Goal: Task Accomplishment & Management: Use online tool/utility

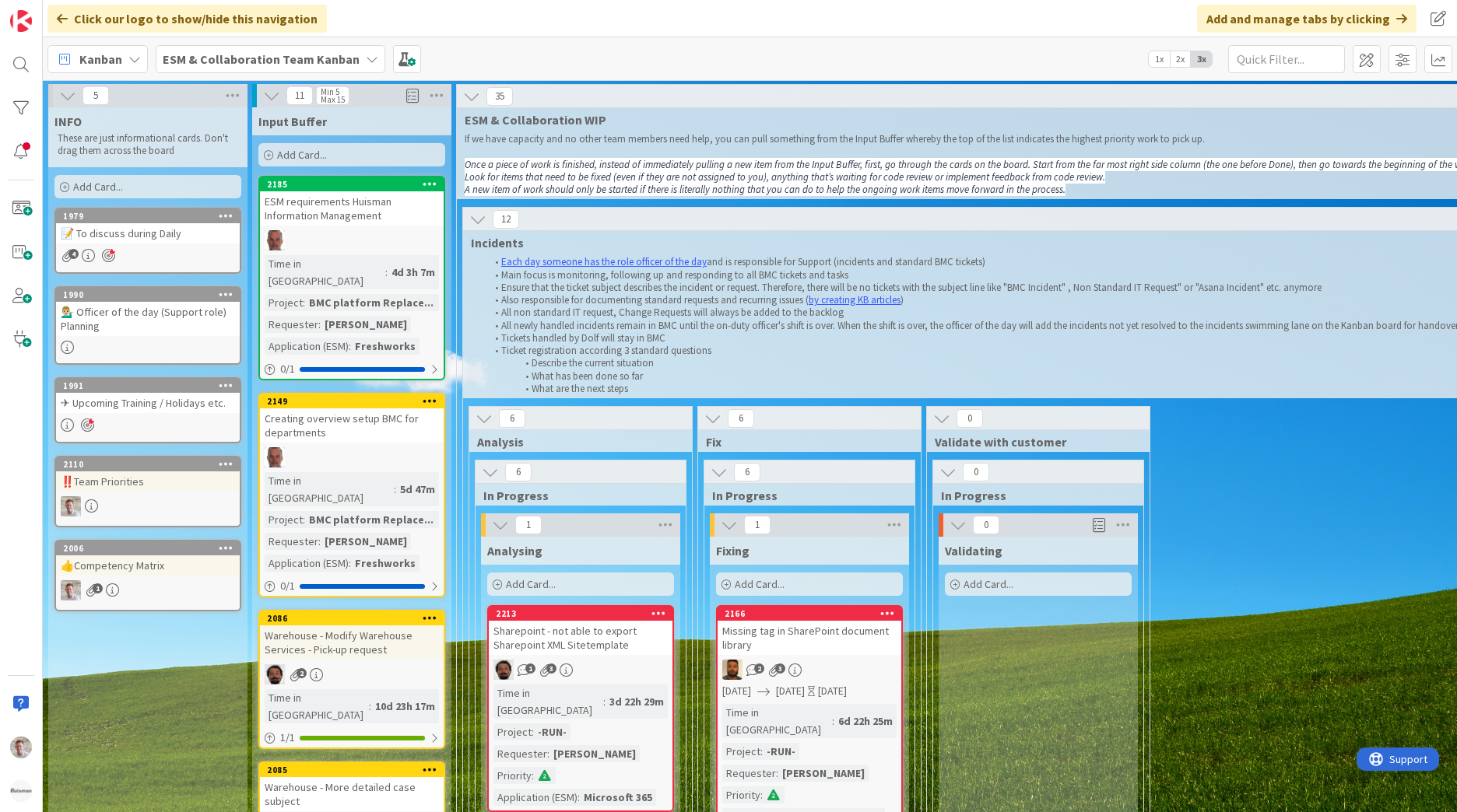
click at [234, 52] on b "ESM & Collaboration Team Kanban" at bounding box center [262, 60] width 197 height 16
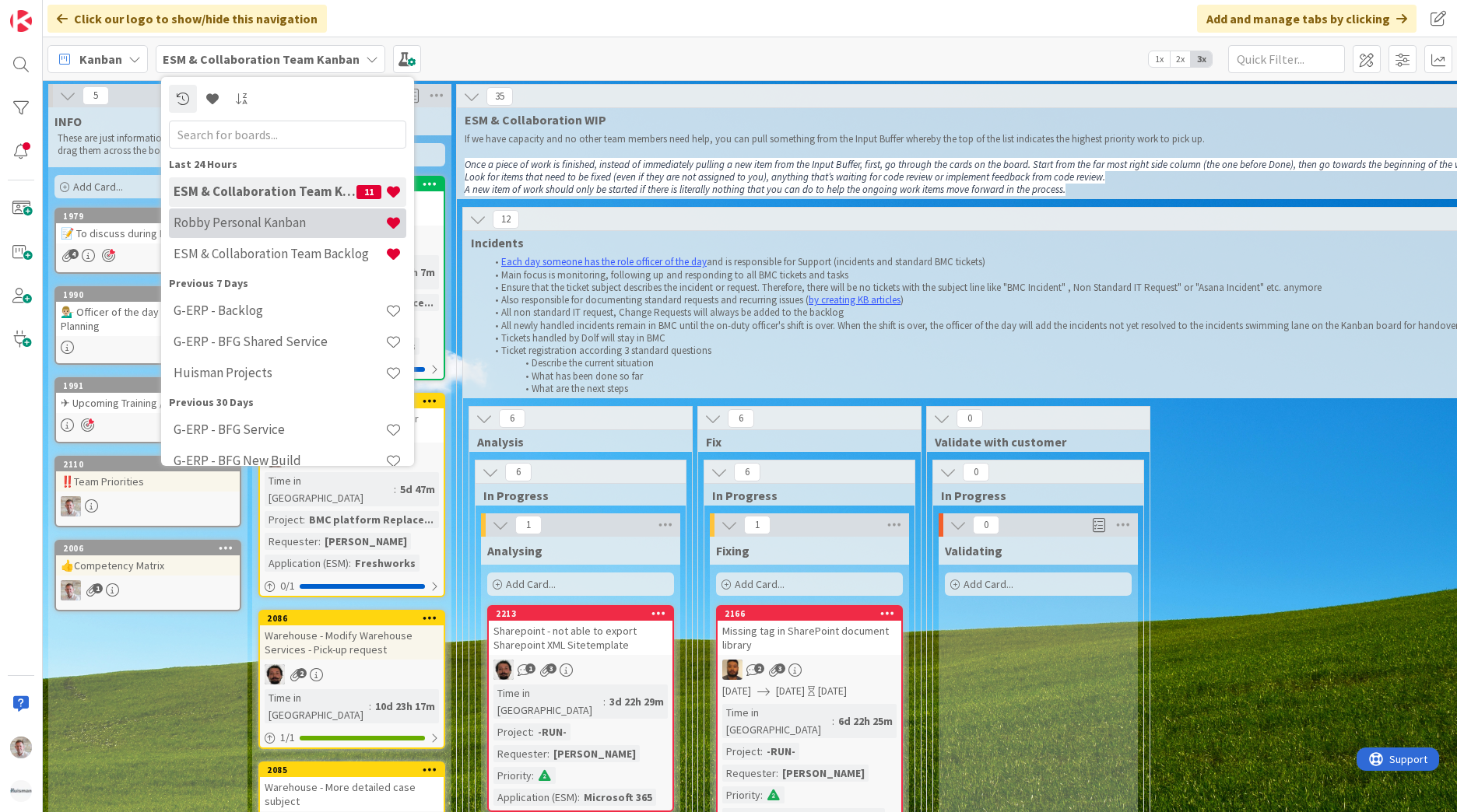
click at [263, 230] on h4 "Robby Personal Kanban" at bounding box center [279, 222] width 211 height 16
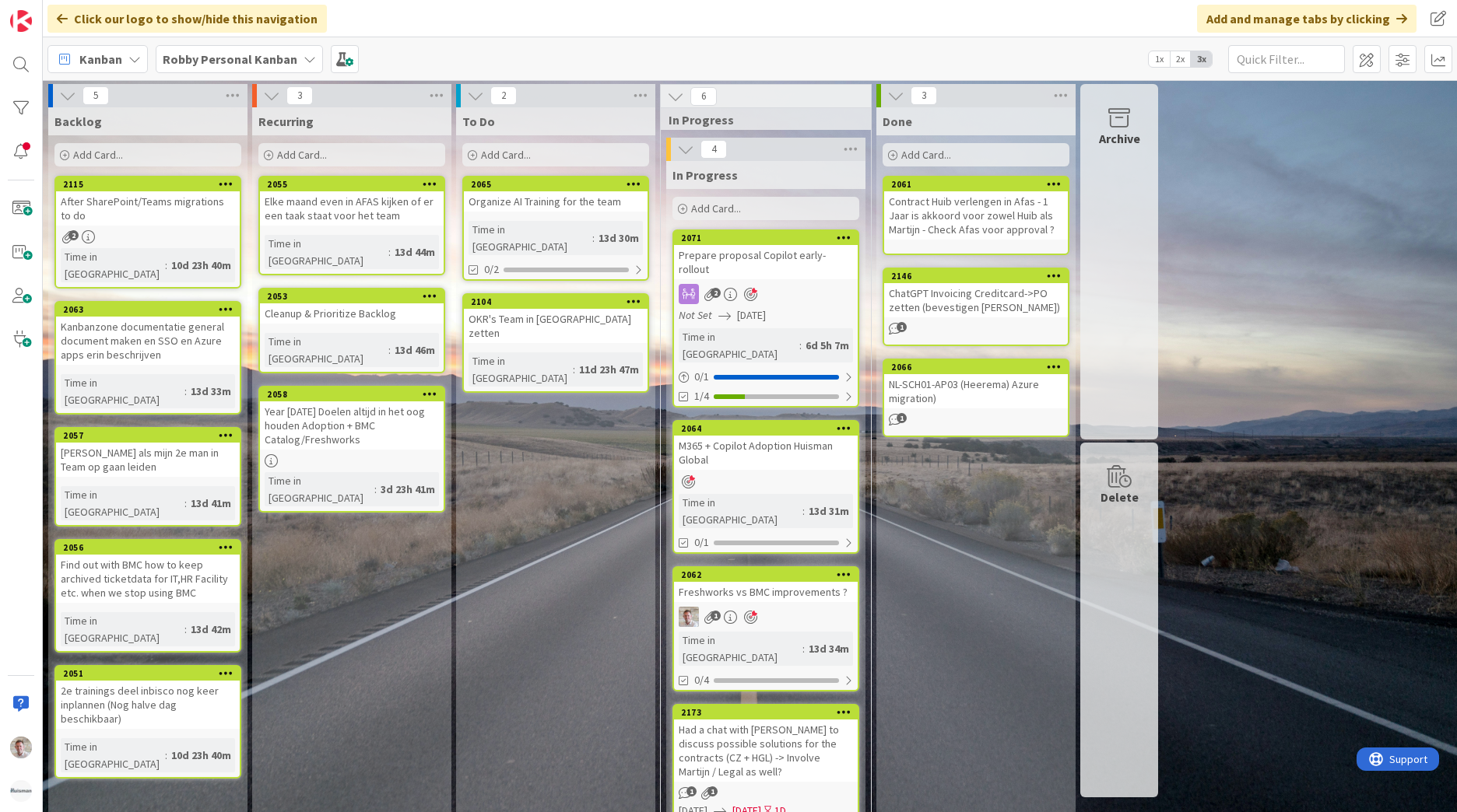
click at [705, 205] on span "Add Card..." at bounding box center [715, 209] width 50 height 14
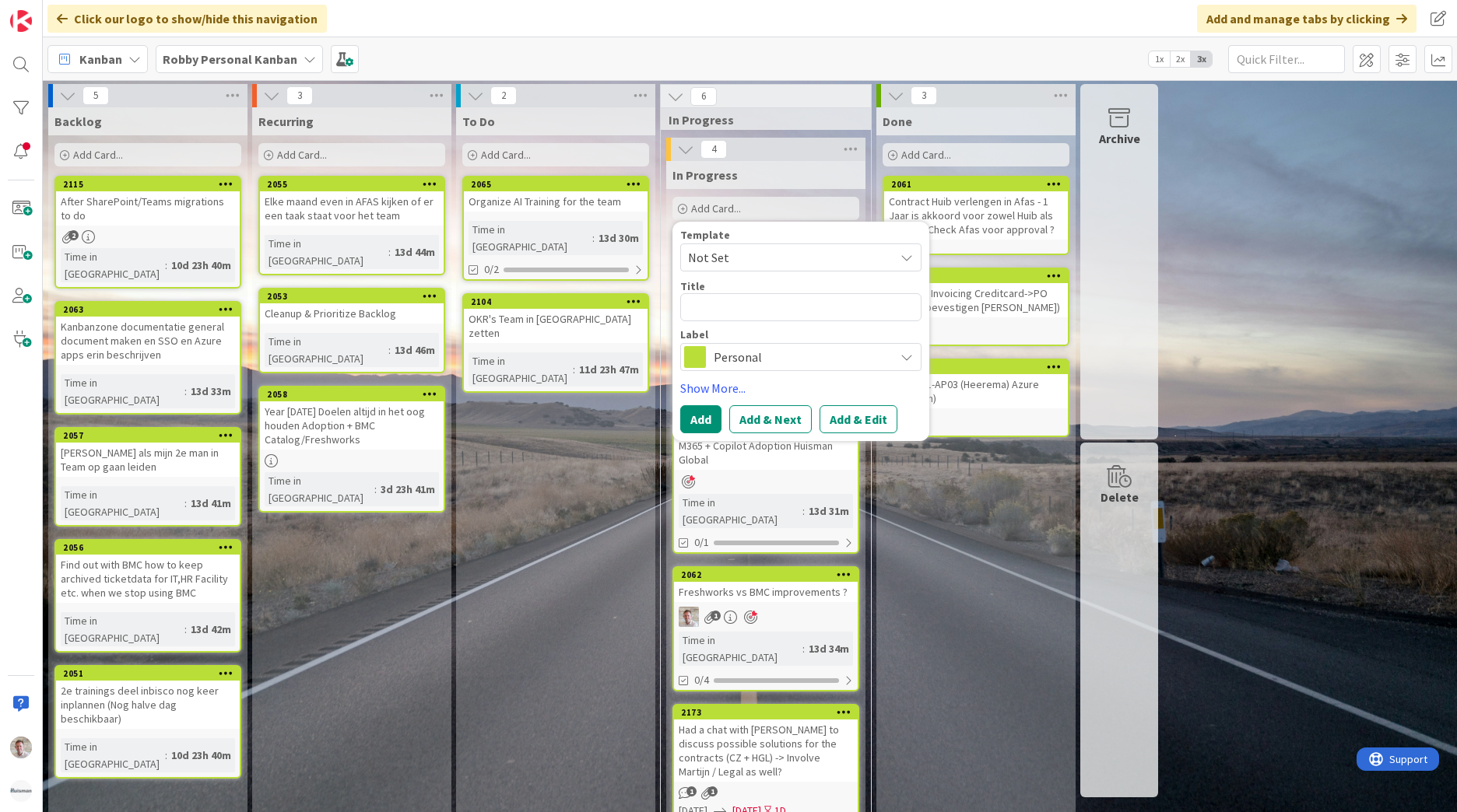
click at [734, 361] on span "Personal" at bounding box center [800, 357] width 172 height 21
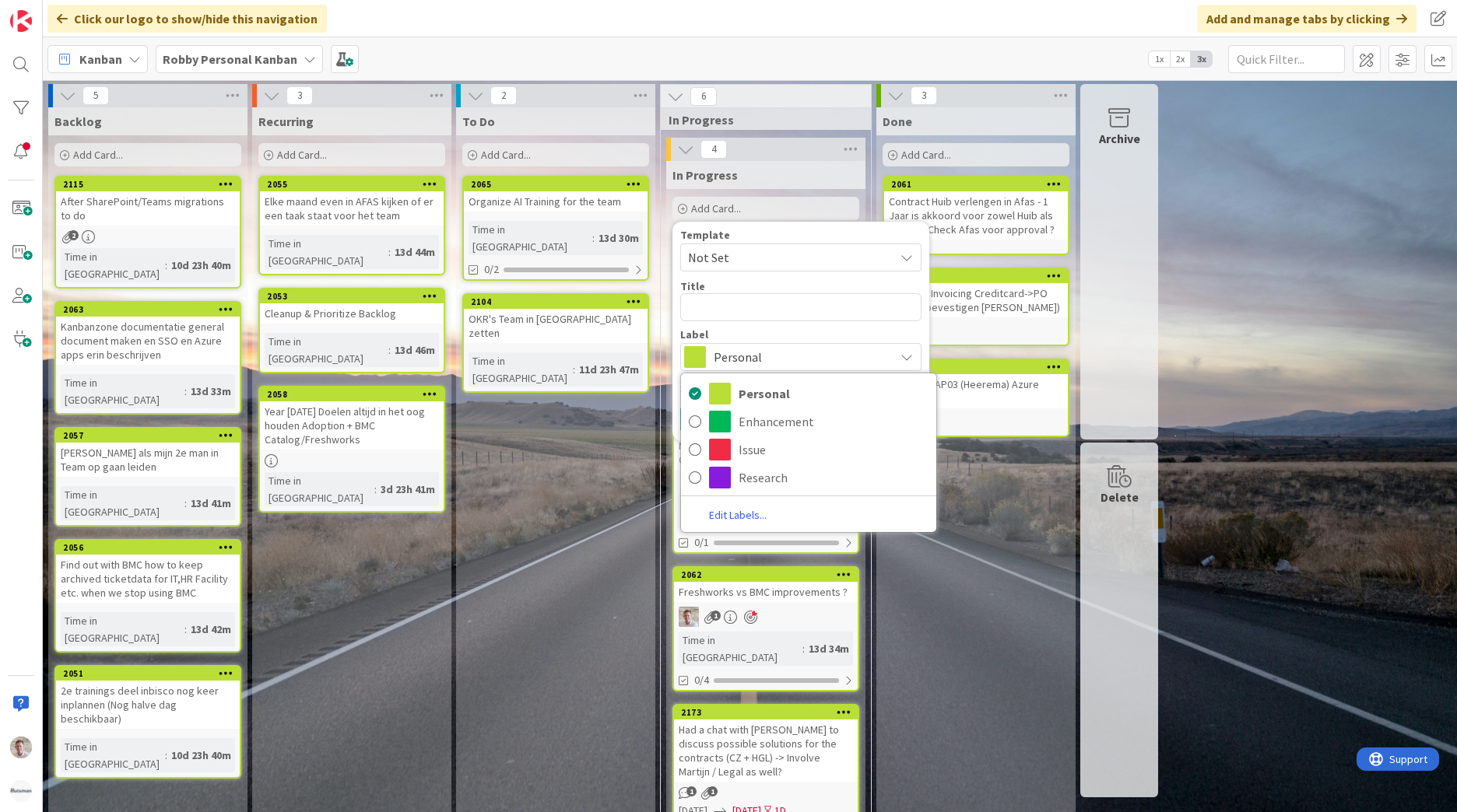
click at [736, 361] on span "Personal" at bounding box center [800, 357] width 172 height 21
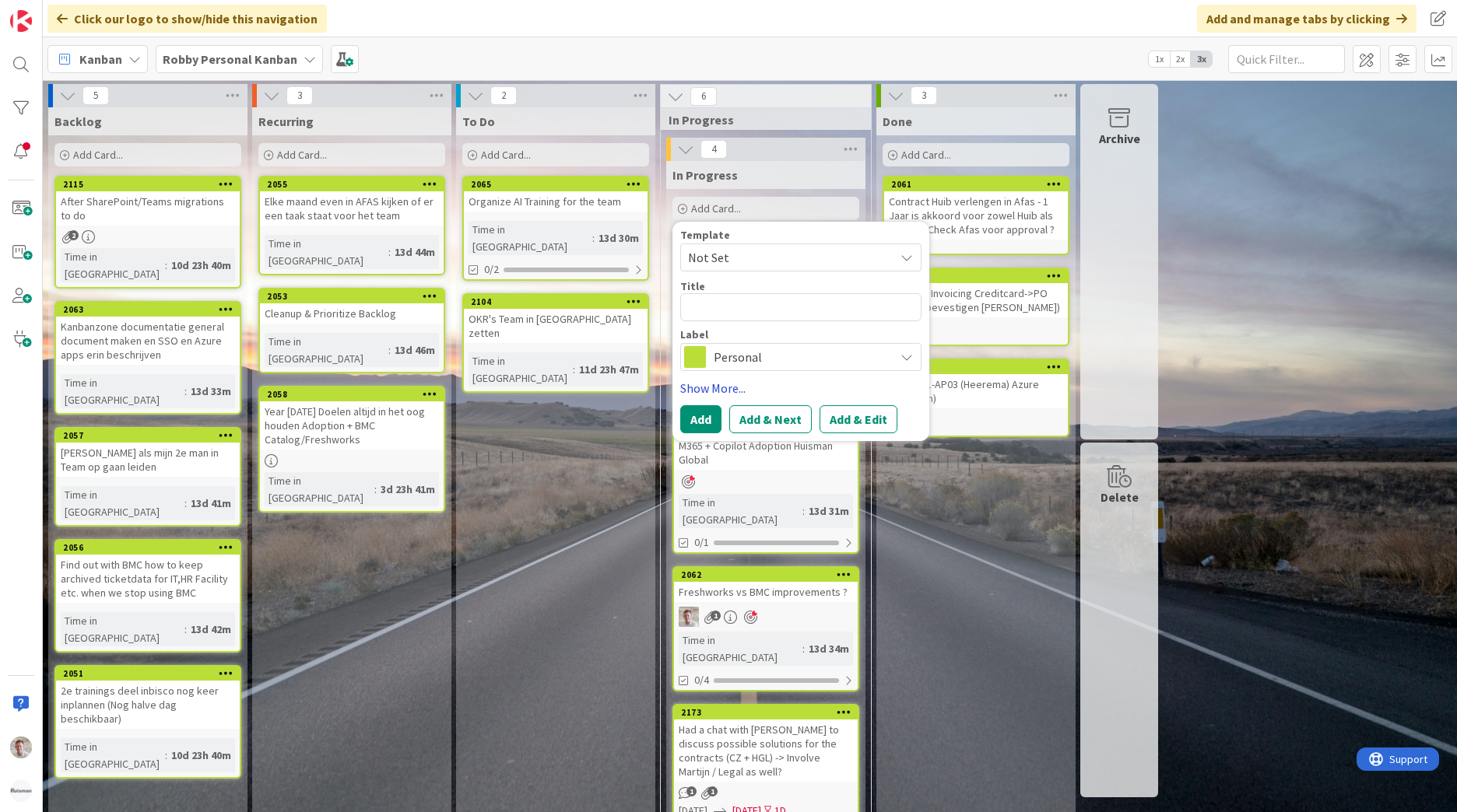
click at [721, 392] on link "Show More..." at bounding box center [801, 388] width 242 height 18
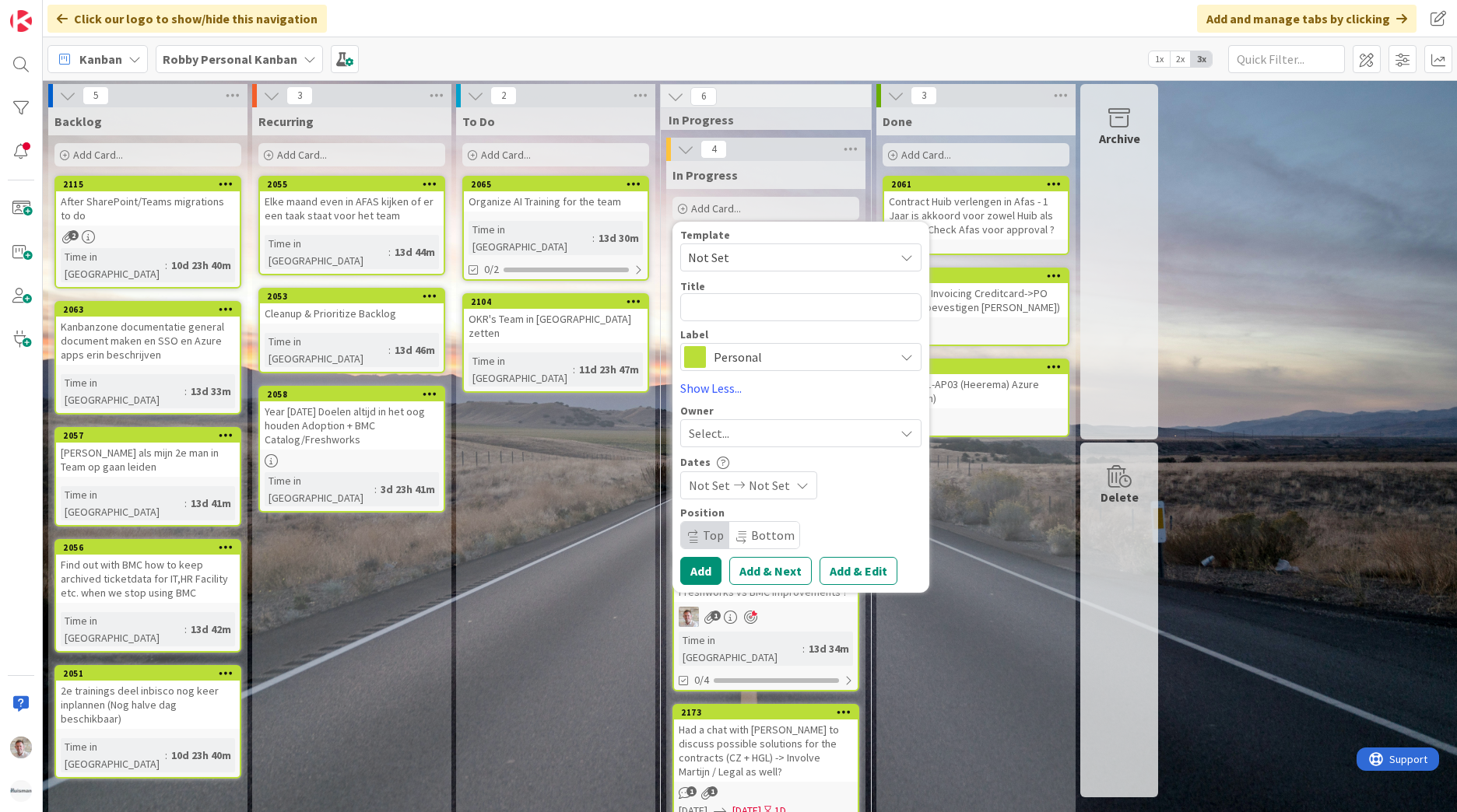
click at [724, 430] on span "Select..." at bounding box center [709, 433] width 41 height 18
click at [714, 311] on textarea at bounding box center [801, 307] width 242 height 28
type textarea "x"
type textarea "O"
type textarea "x"
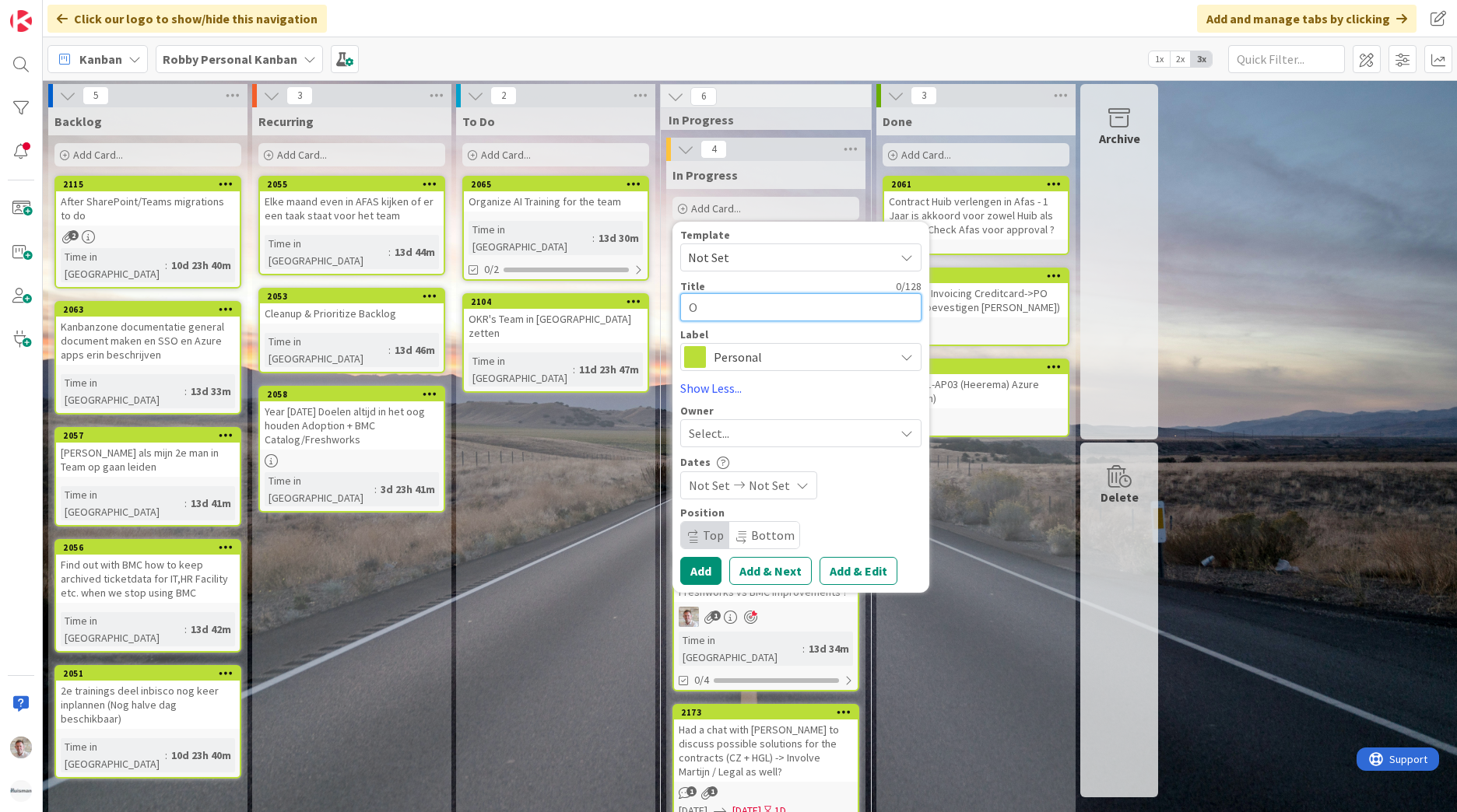
type textarea "Or"
type textarea "x"
type textarea "Ord"
type textarea "x"
type textarea "Orde"
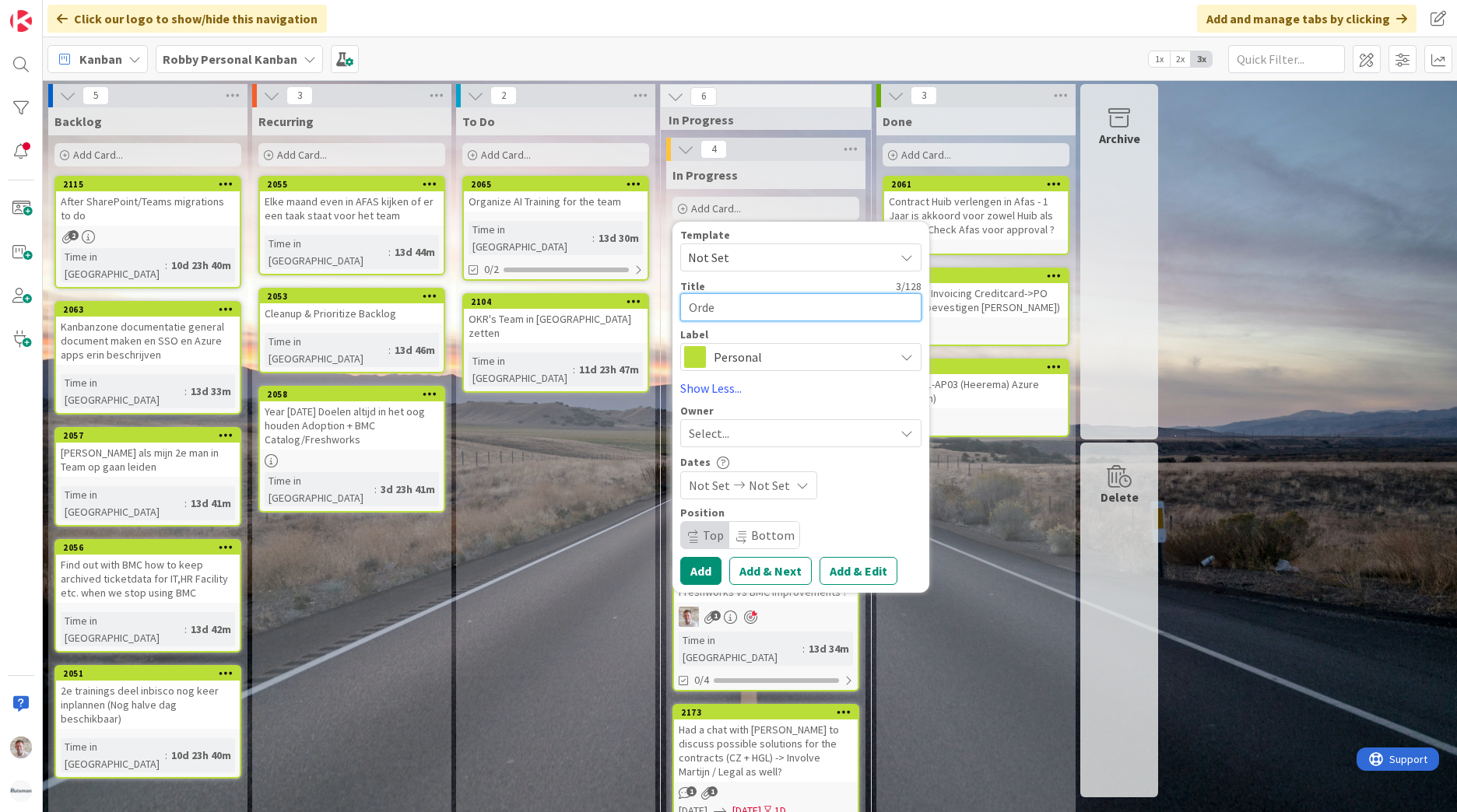
type textarea "x"
type textarea "Order"
type textarea "x"
type textarea "Orderi"
type textarea "x"
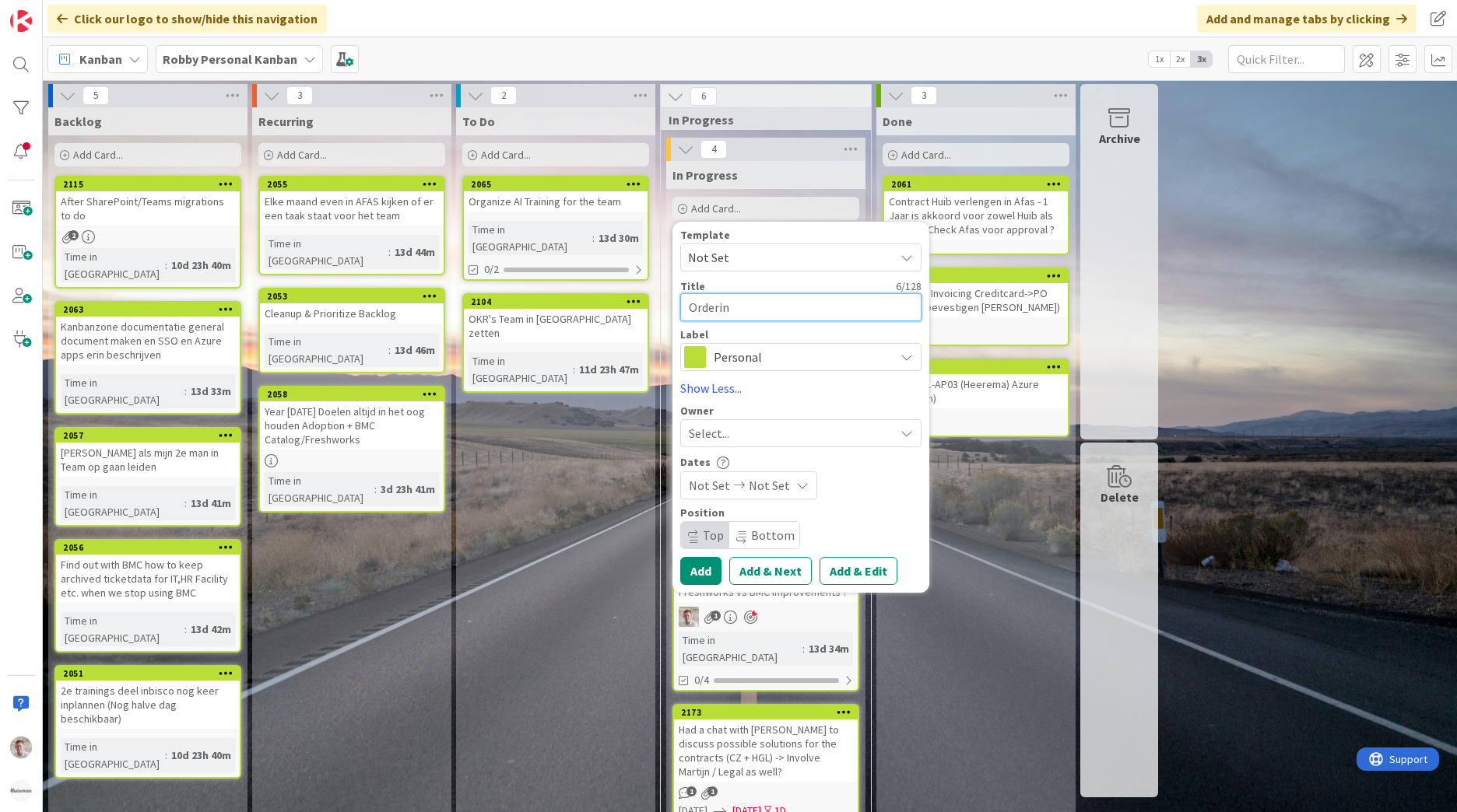
type textarea "Ordering"
type textarea "x"
type textarea "Ordering"
type textarea "x"
type textarea "Ordering 2"
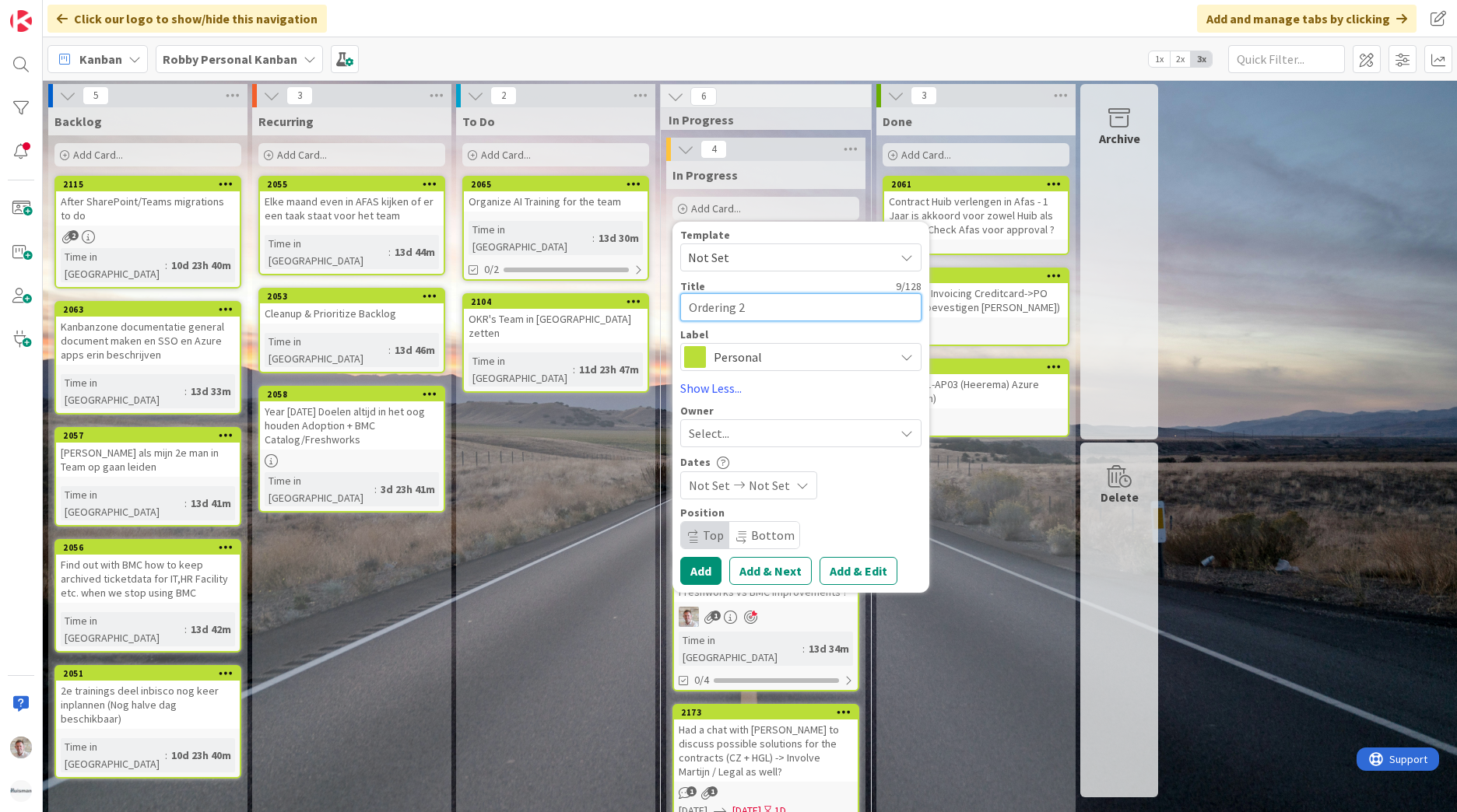
type textarea "x"
type textarea "Ordering 20"
type textarea "x"
type textarea "Ordering 20"
type textarea "x"
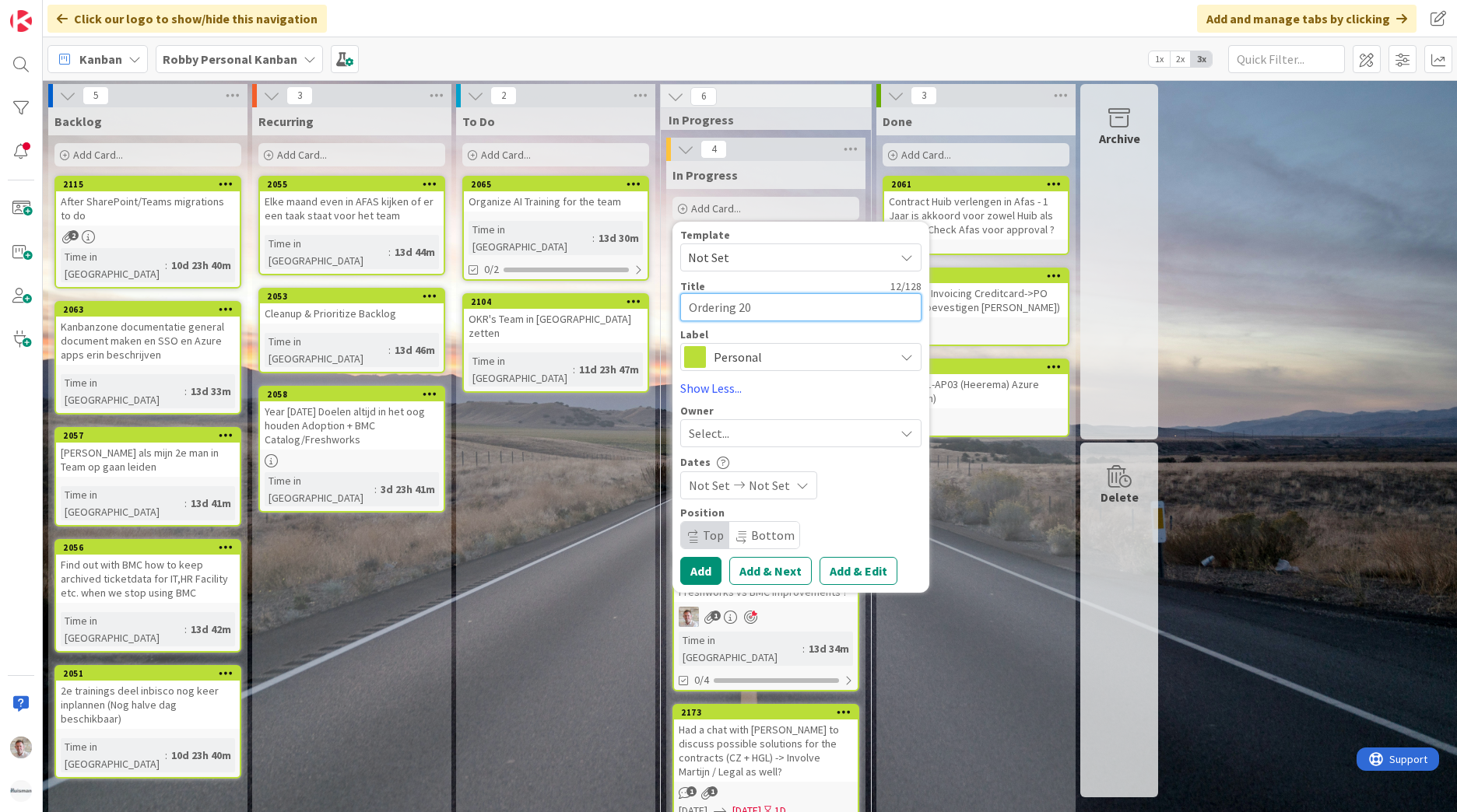
type textarea "Ordering 20 a"
type textarea "x"
type textarea "Ordering 20 ad"
type textarea "x"
type textarea "Ordering 20 add"
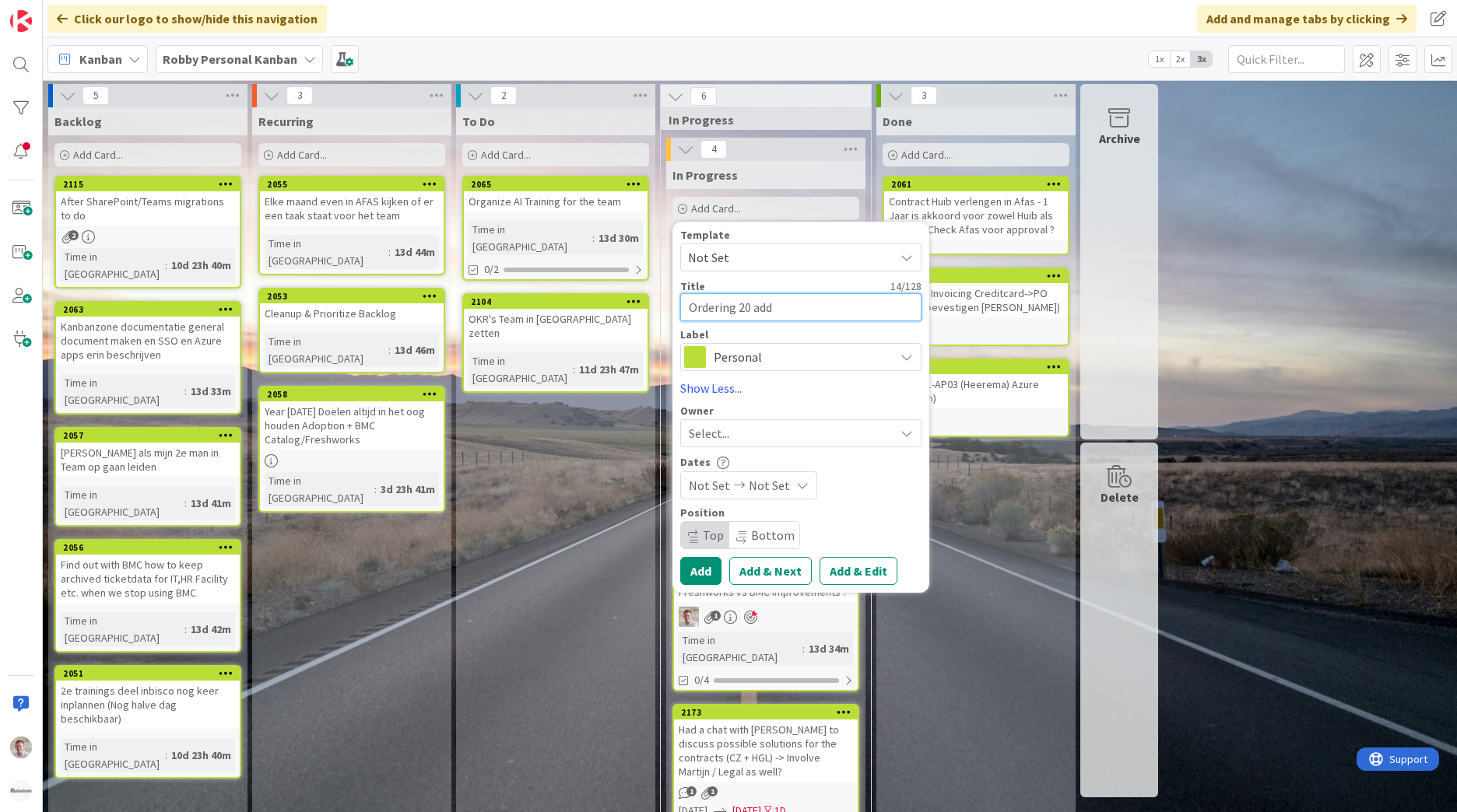
type textarea "x"
type textarea "Ordering 20 addi"
type textarea "x"
type textarea "Ordering 20 addit"
type textarea "x"
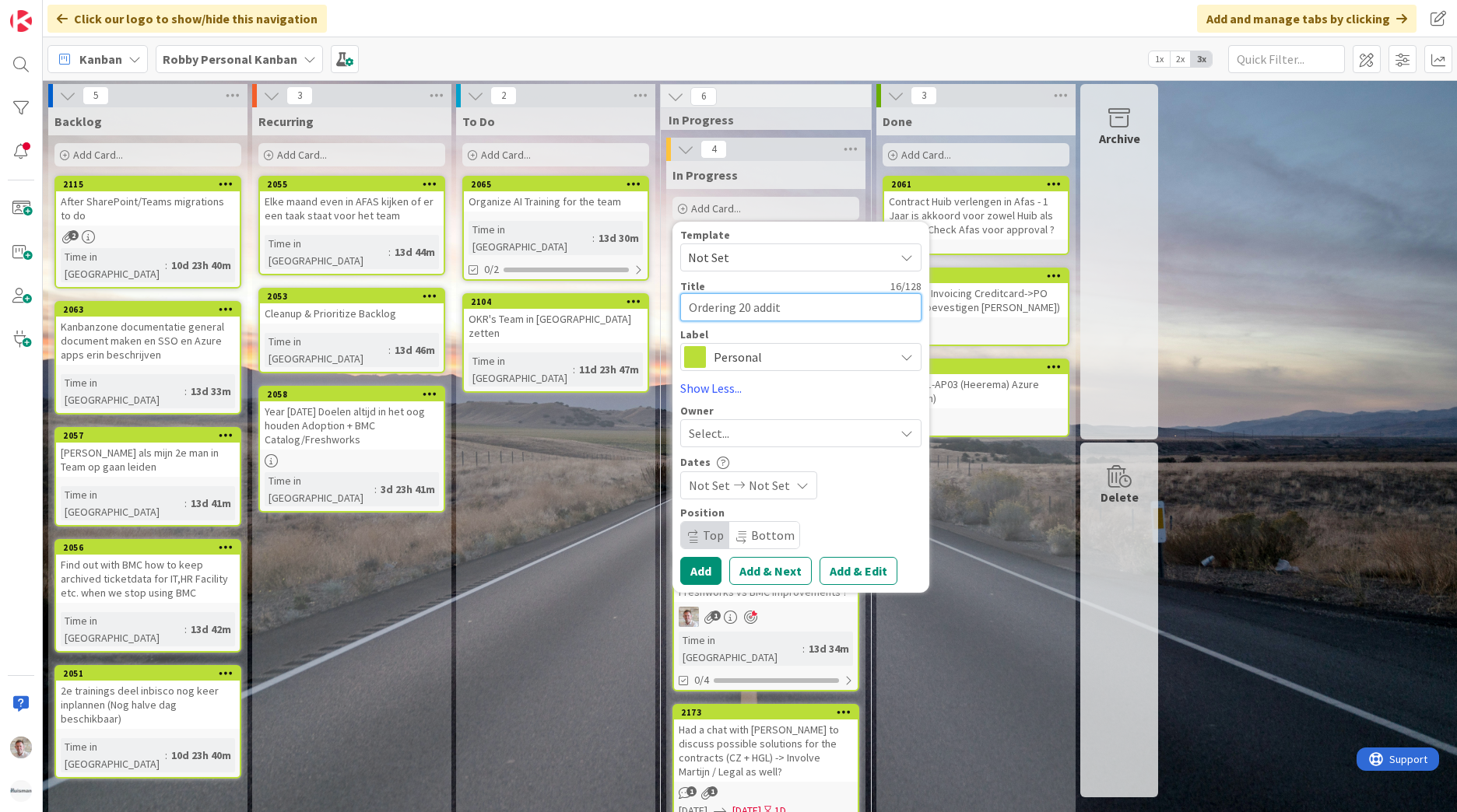
type textarea "Ordering 20 [PERSON_NAME]"
type textarea "x"
type textarea "Ordering 20 additio"
type textarea "x"
type textarea "Ordering 20 additioa"
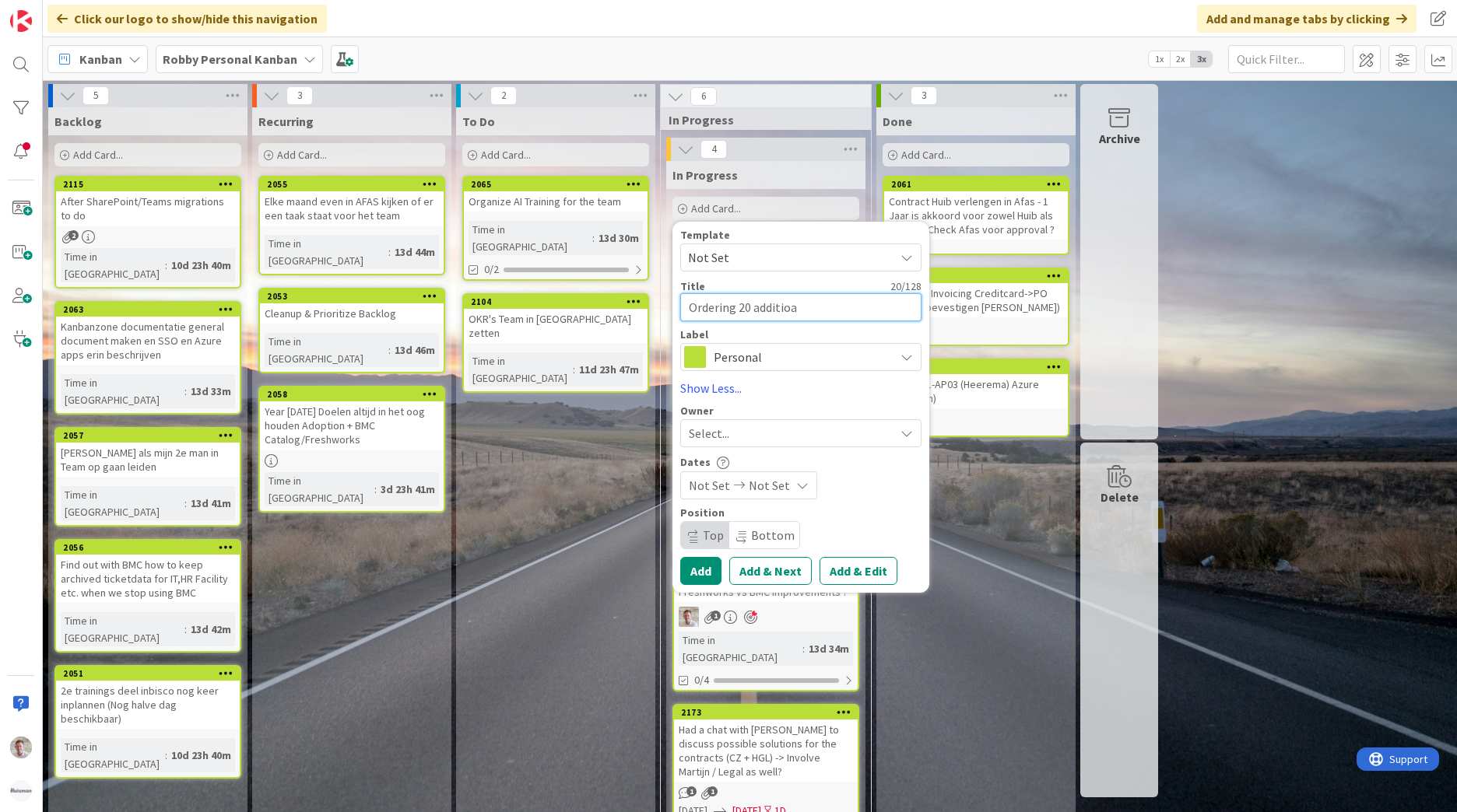
type textarea "x"
type textarea "Ordering 20 additio"
type textarea "x"
type textarea "Ordering 20 addition"
type textarea "x"
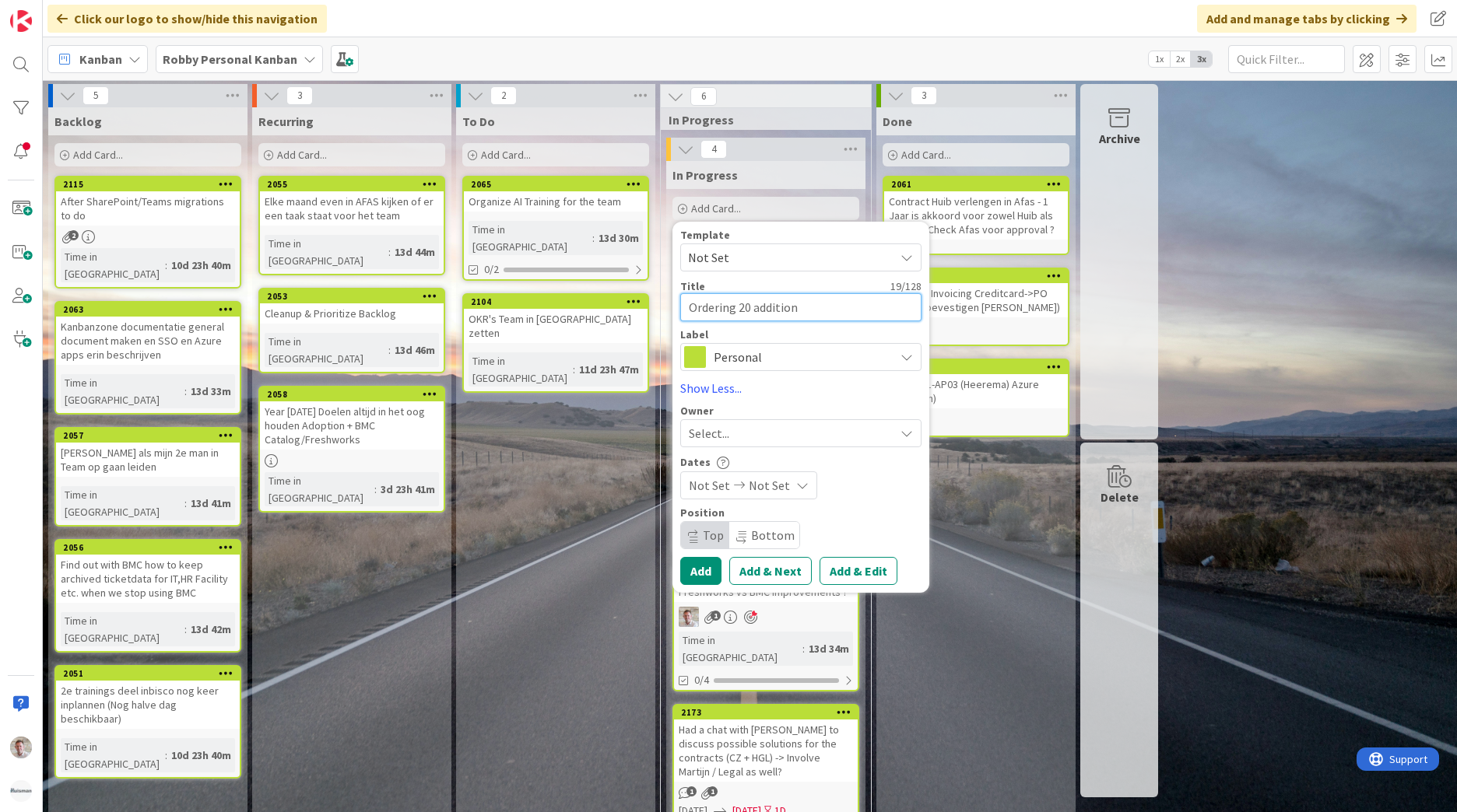
type textarea "Ordering 20 additiona"
type textarea "x"
type textarea "Ordering 20 additional"
type textarea "x"
type textarea "Ordering 20 additional"
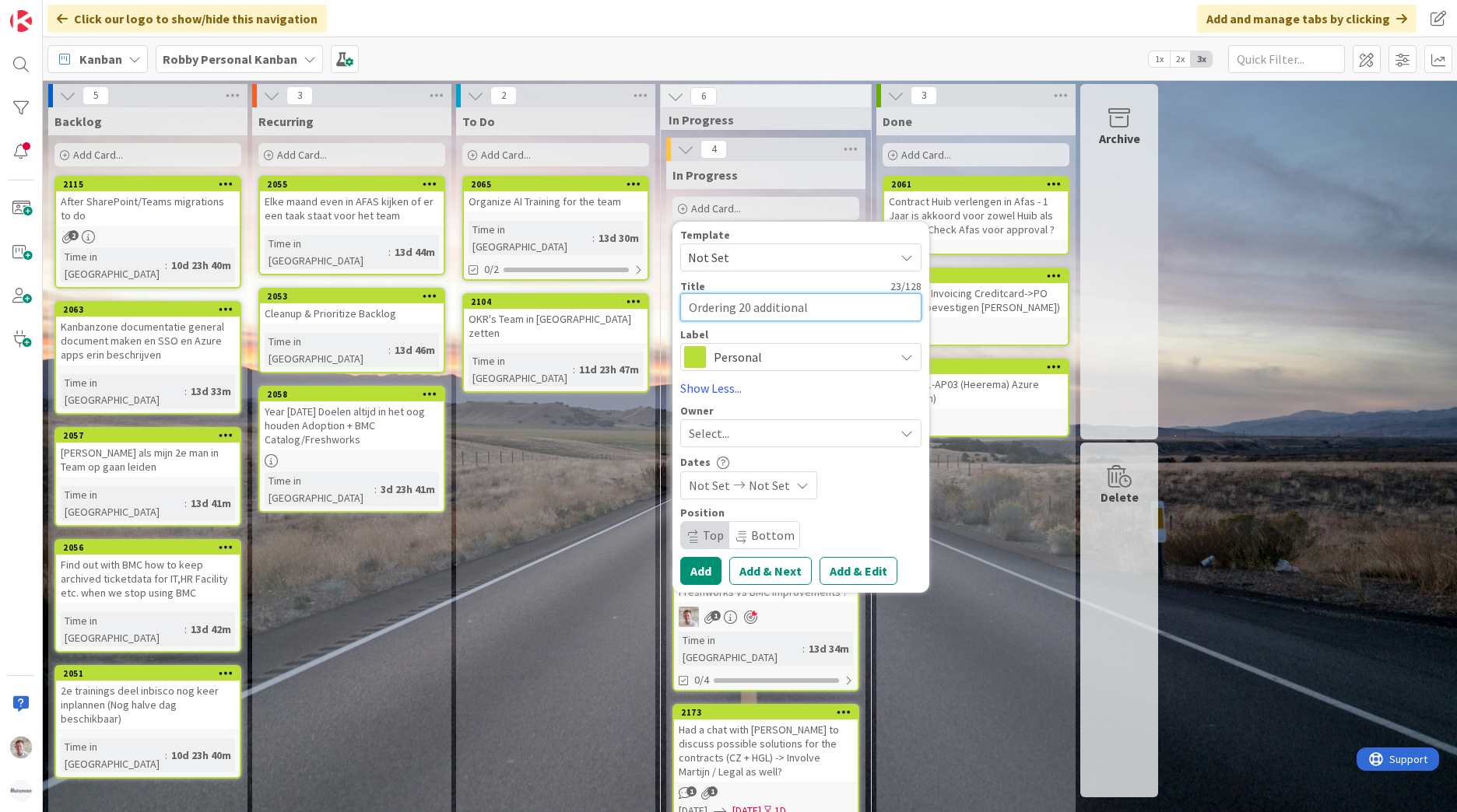
type textarea "x"
type textarea "Ordering 20 additional co"
type textarea "x"
type textarea "Ordering 20 additional cop"
type textarea "x"
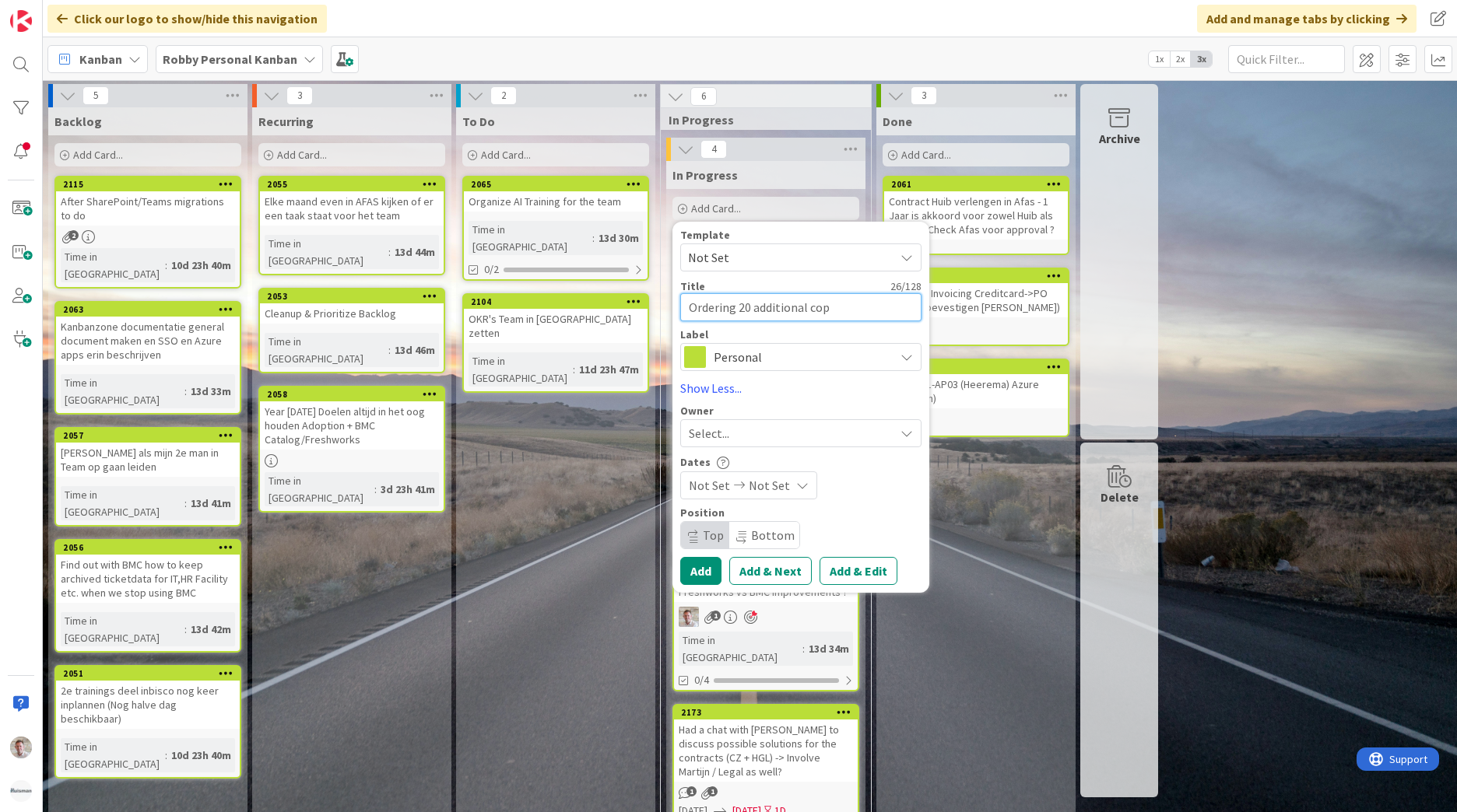
type textarea "Ordering 20 additional copi"
type textarea "x"
type textarea "Ordering 20 additional copil"
type textarea "x"
type textarea "Ordering 20 additional copilo"
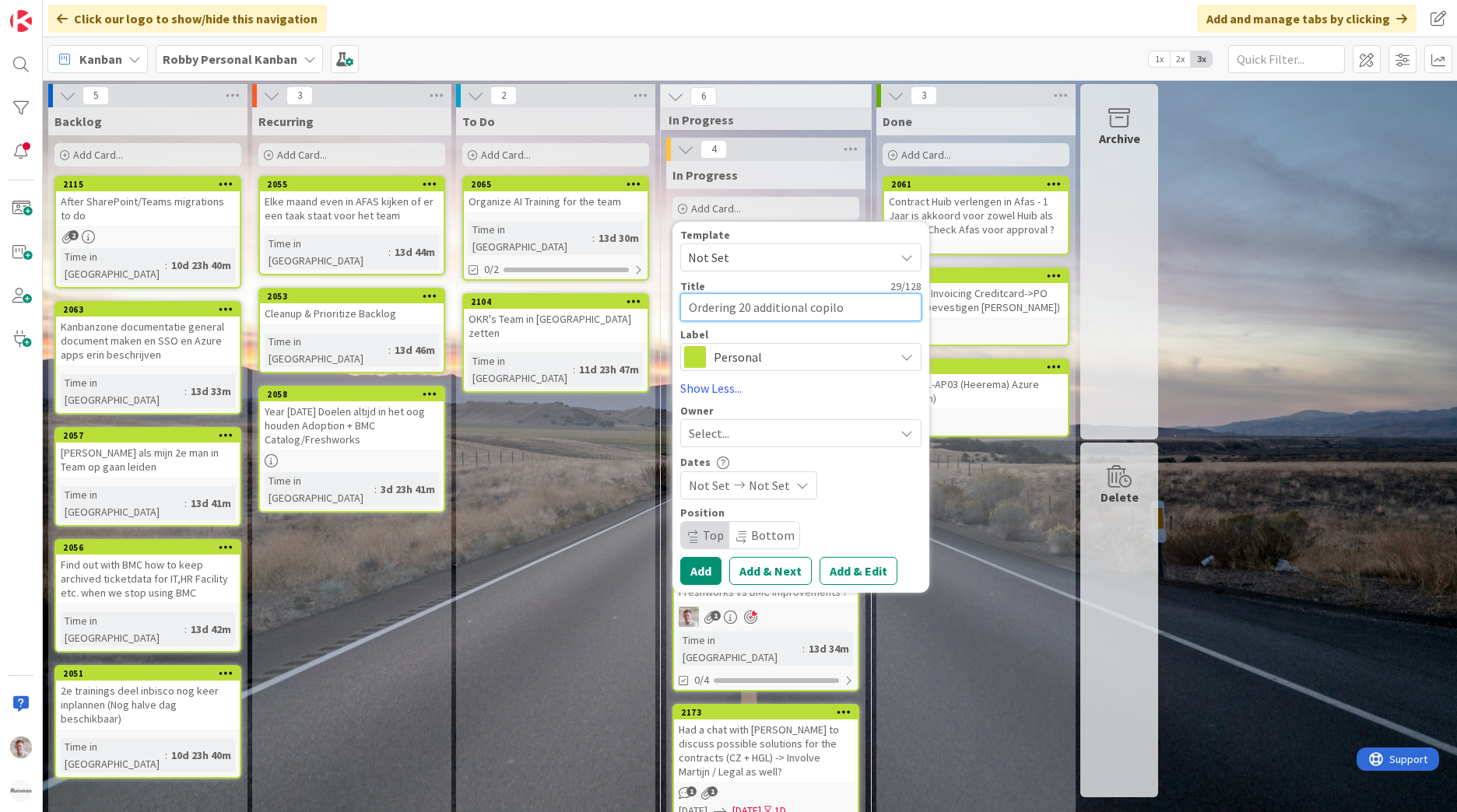
type textarea "x"
type textarea "Ordering 20 additional copilot"
type textarea "x"
type textarea "Ordering 20 additional copilot"
type textarea "x"
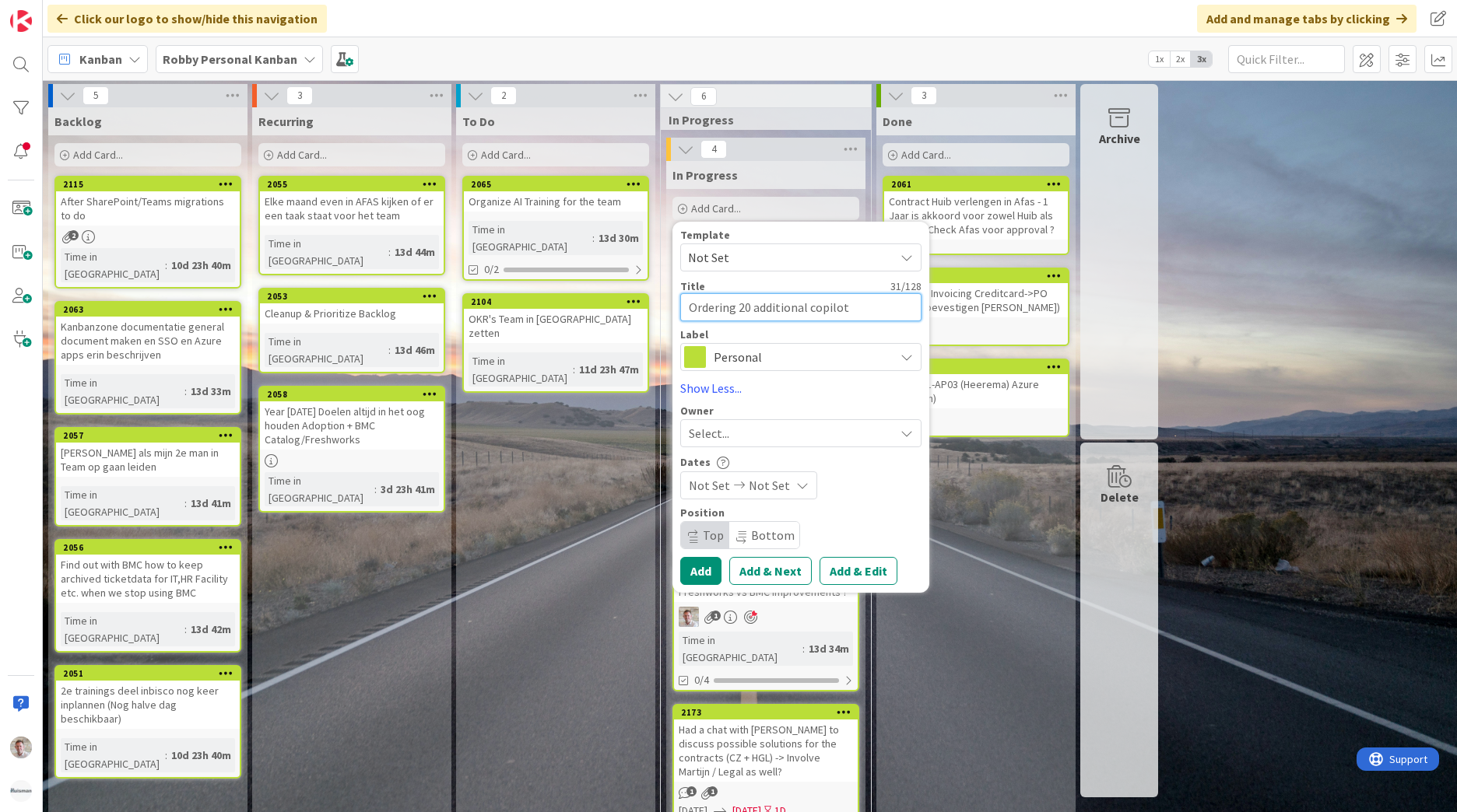
type textarea "Ordering 20 additional copilot l"
type textarea "x"
type textarea "Ordering 20 additional copilot [PERSON_NAME]"
type textarea "x"
type textarea "Ordering 20 additional copilot lic"
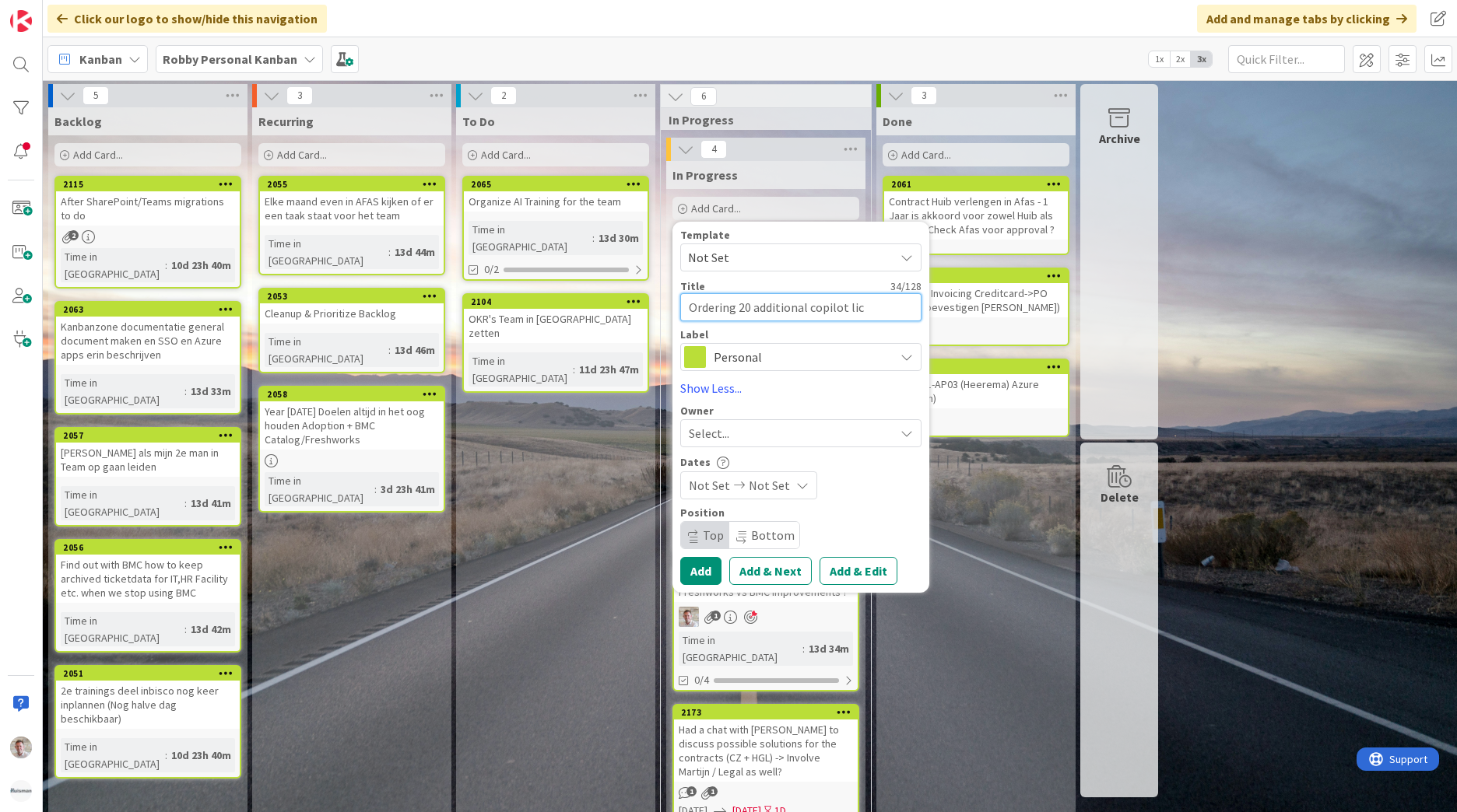
type textarea "x"
type textarea "Ordering 20 additional copilot lice"
type textarea "x"
type textarea "Ordering 20 additional copilot licen"
type textarea "x"
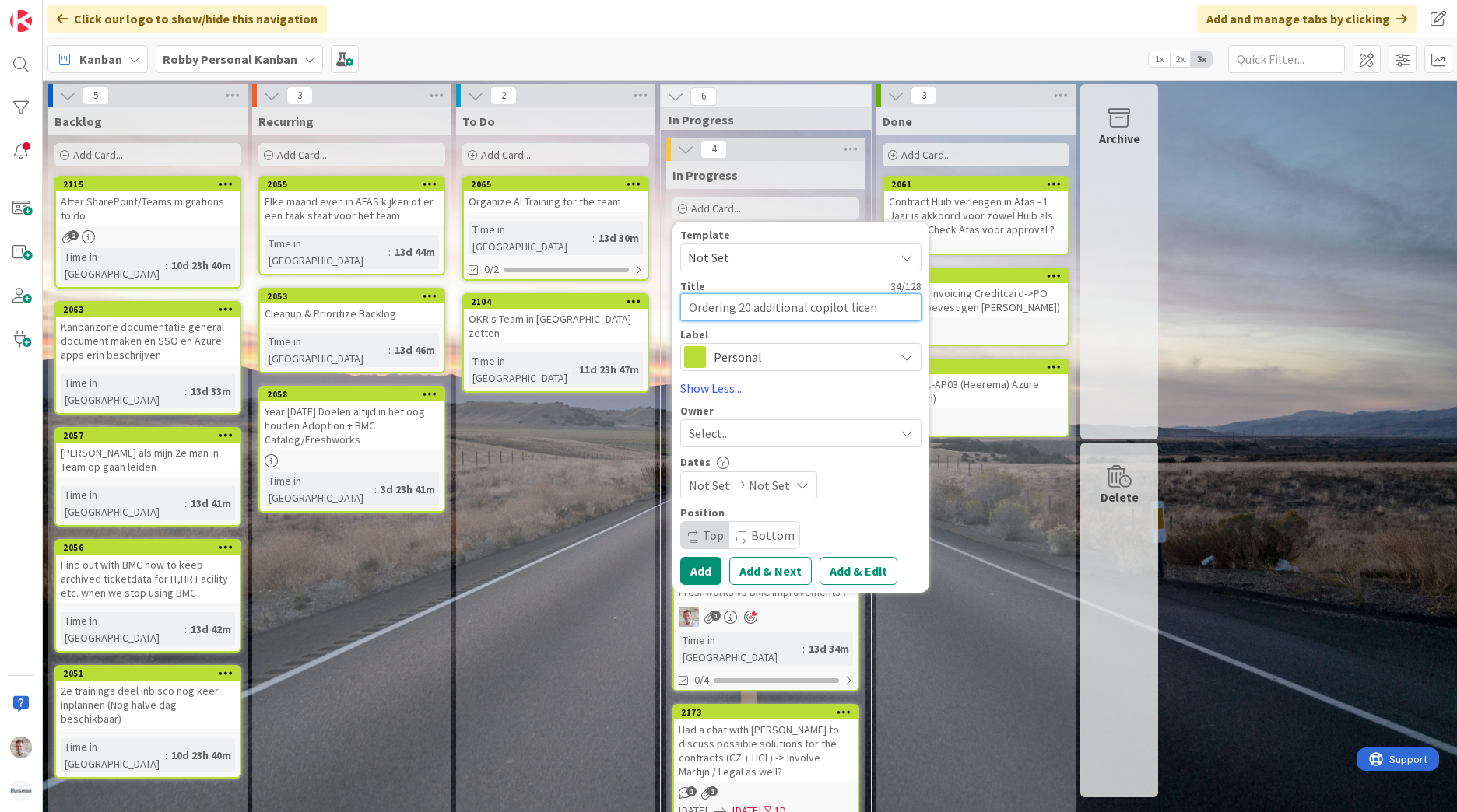
type textarea "Ordering 20 additional copilot licens"
type textarea "x"
type textarea "Ordering 20 additional copilot license"
type textarea "x"
type textarea "Ordering 20 additional copilot licenses"
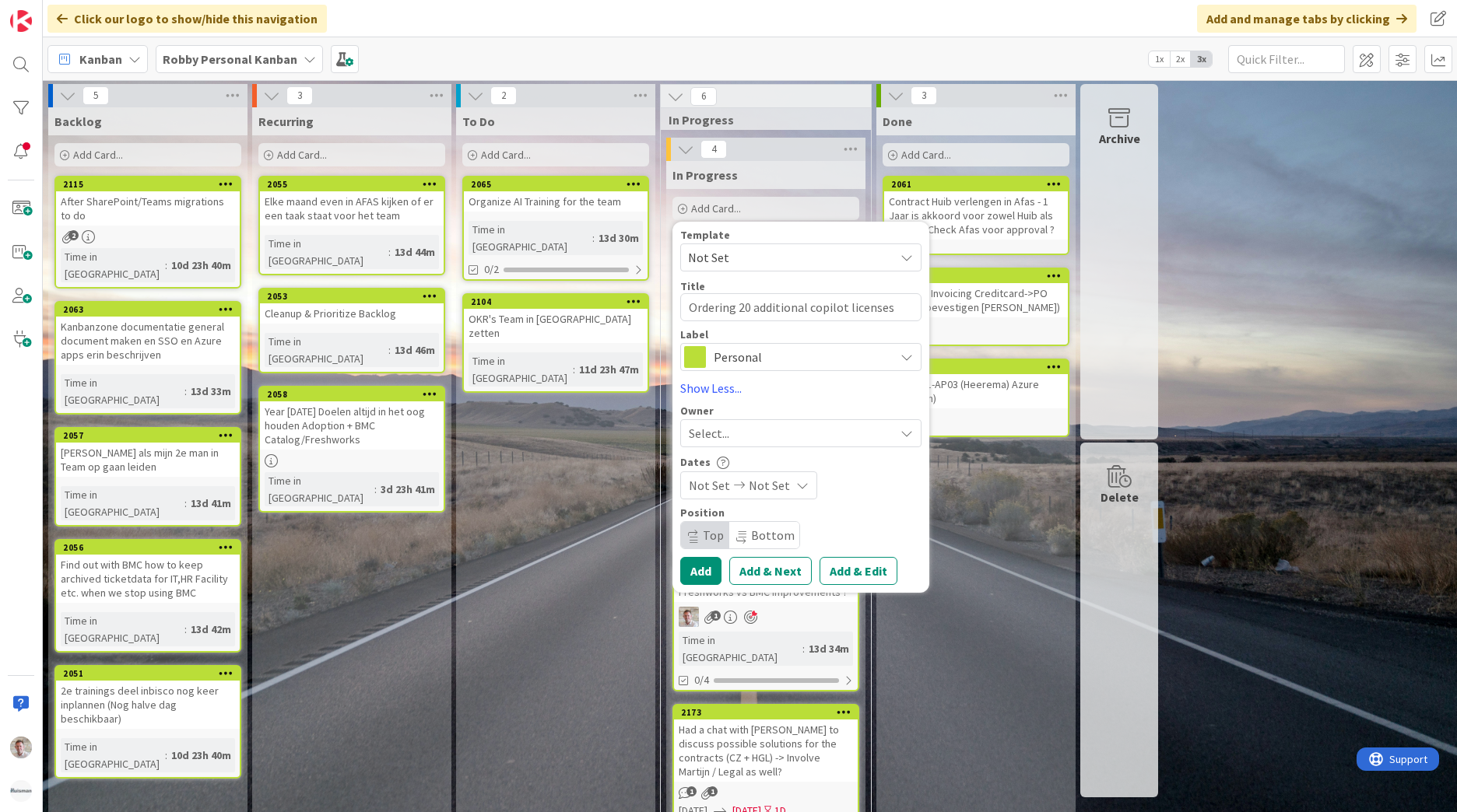
click at [818, 442] on div "Select..." at bounding box center [792, 433] width 205 height 18
click at [890, 545] on div "Position Top Bottom" at bounding box center [801, 528] width 242 height 42
click at [765, 496] on div "Not Set Not Set" at bounding box center [749, 485] width 137 height 28
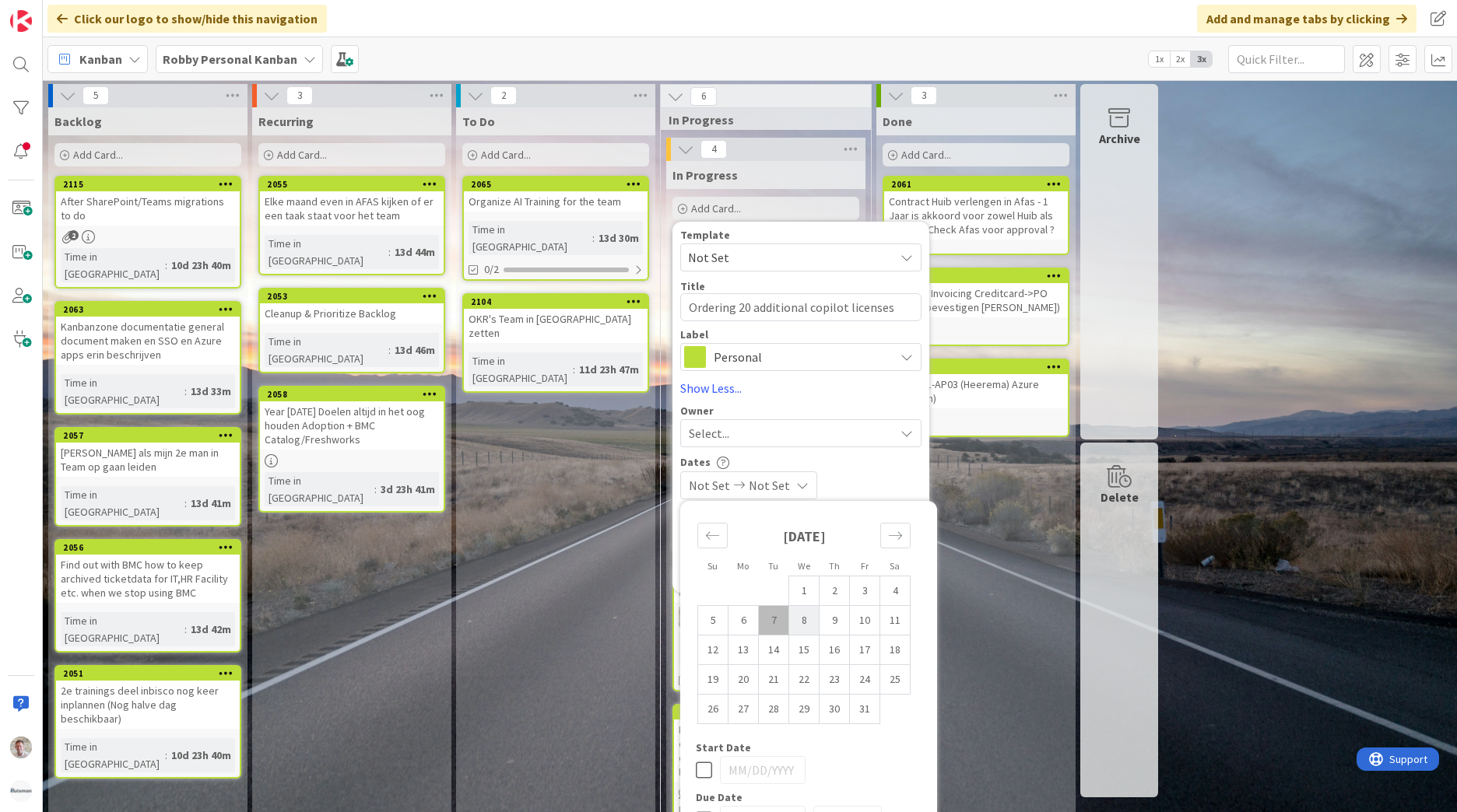
click at [808, 622] on td "8" at bounding box center [804, 621] width 30 height 29
type input "[DATE]"
type textarea "x"
click at [808, 622] on td "8" at bounding box center [804, 621] width 30 height 29
type input "[DATE]"
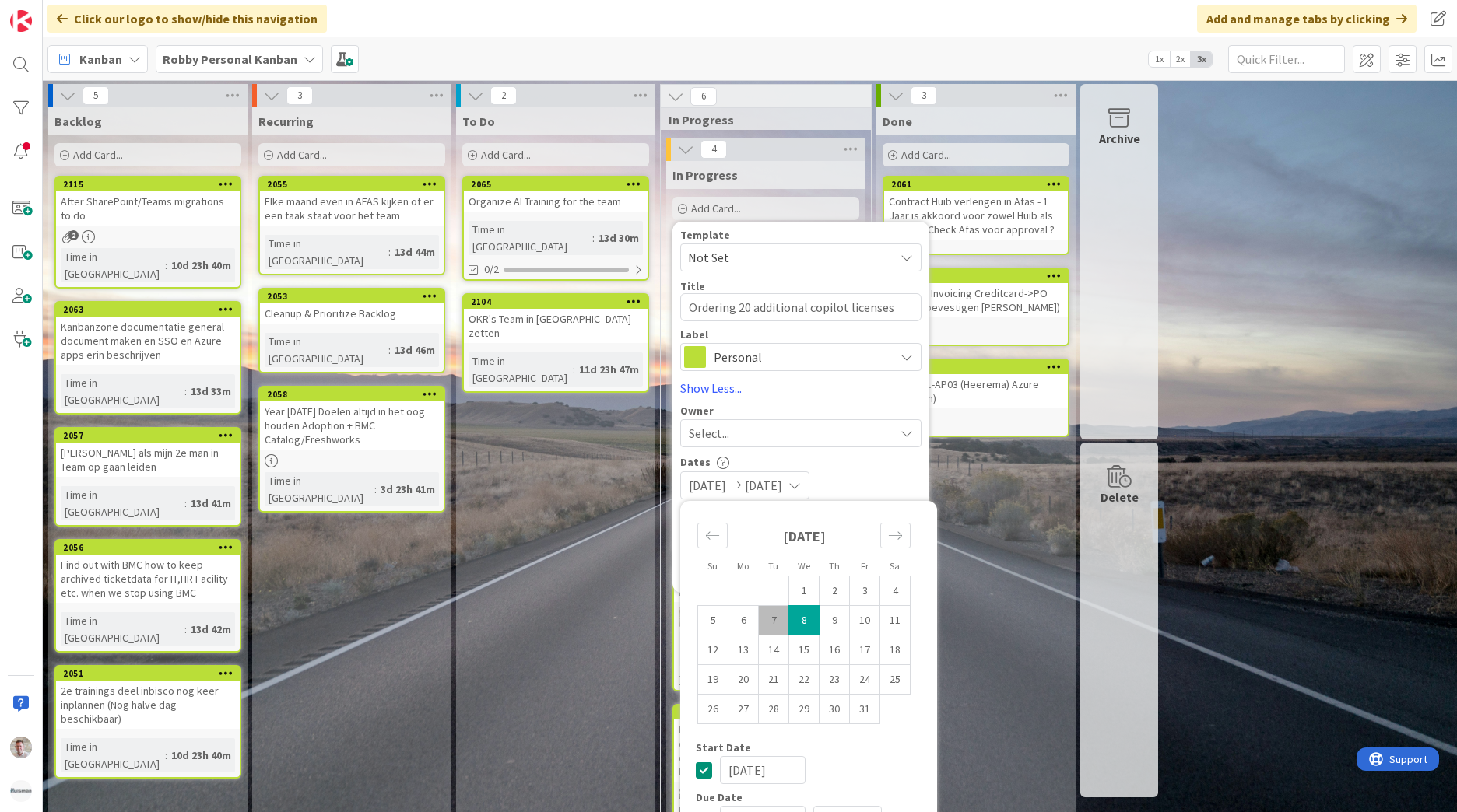
type textarea "x"
click at [866, 481] on div "[DATE] [DATE]" at bounding box center [801, 485] width 242 height 28
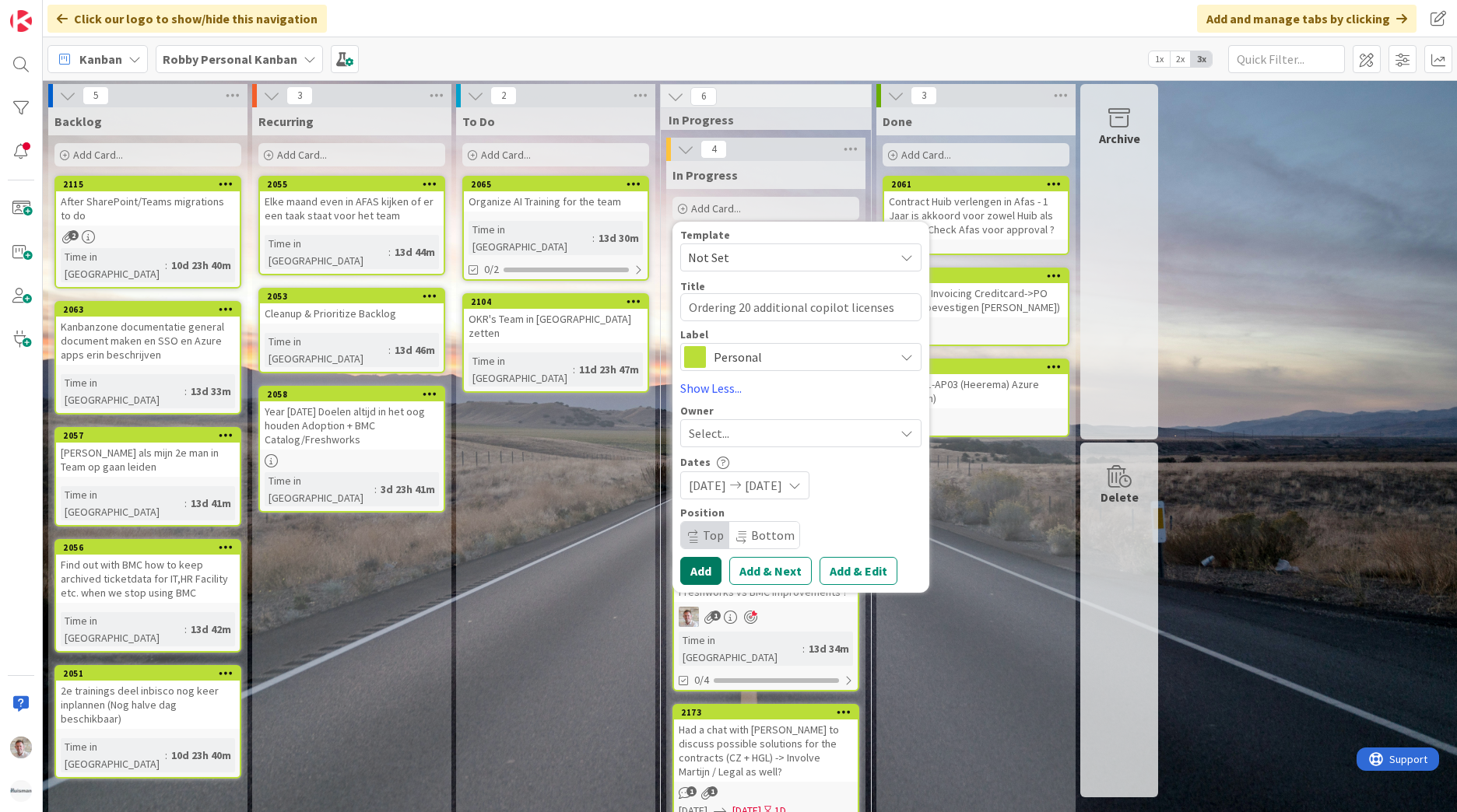
click at [703, 568] on button "Add" at bounding box center [701, 570] width 41 height 28
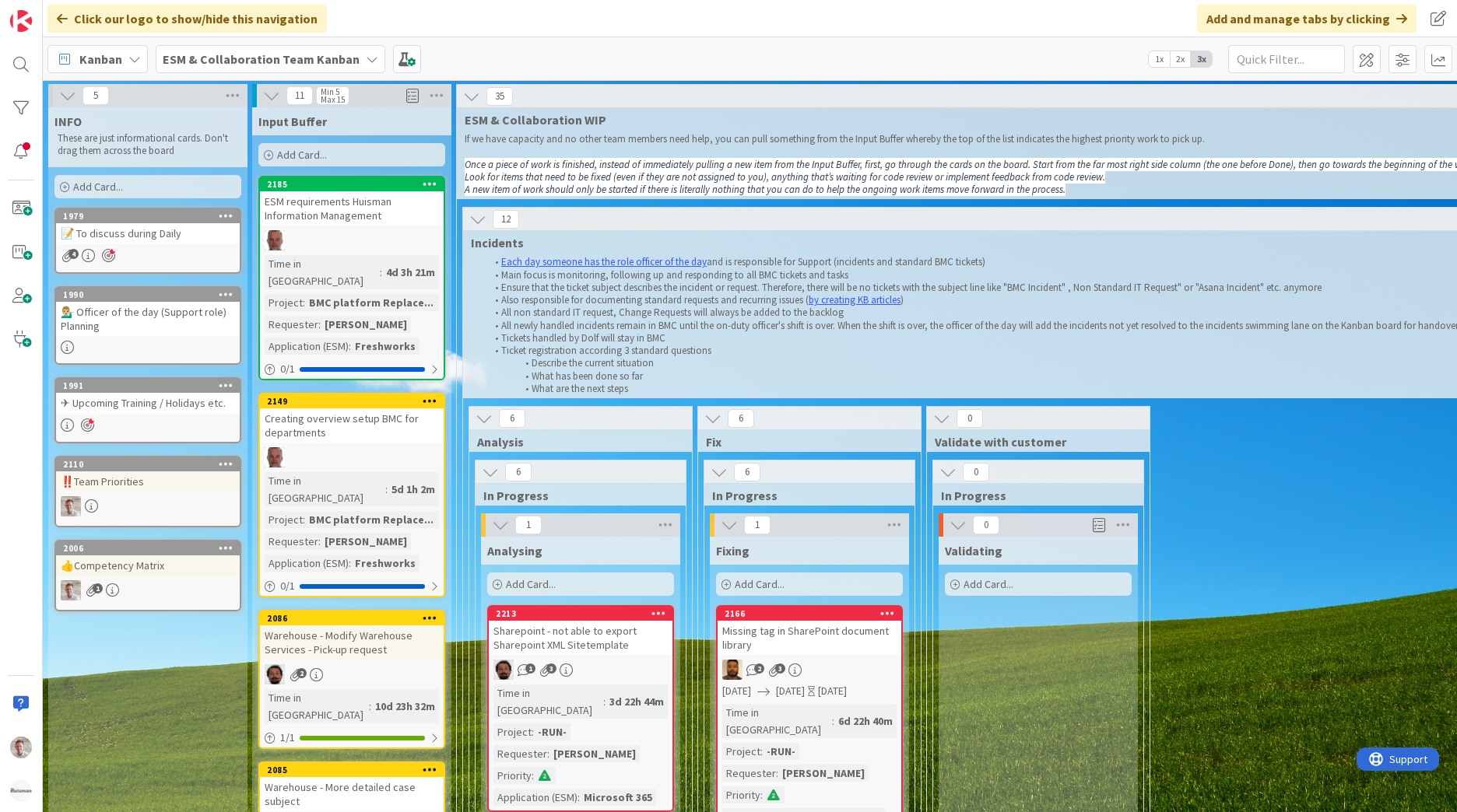
click at [277, 56] on b "ESM & Collaboration Team Kanban" at bounding box center [262, 60] width 197 height 16
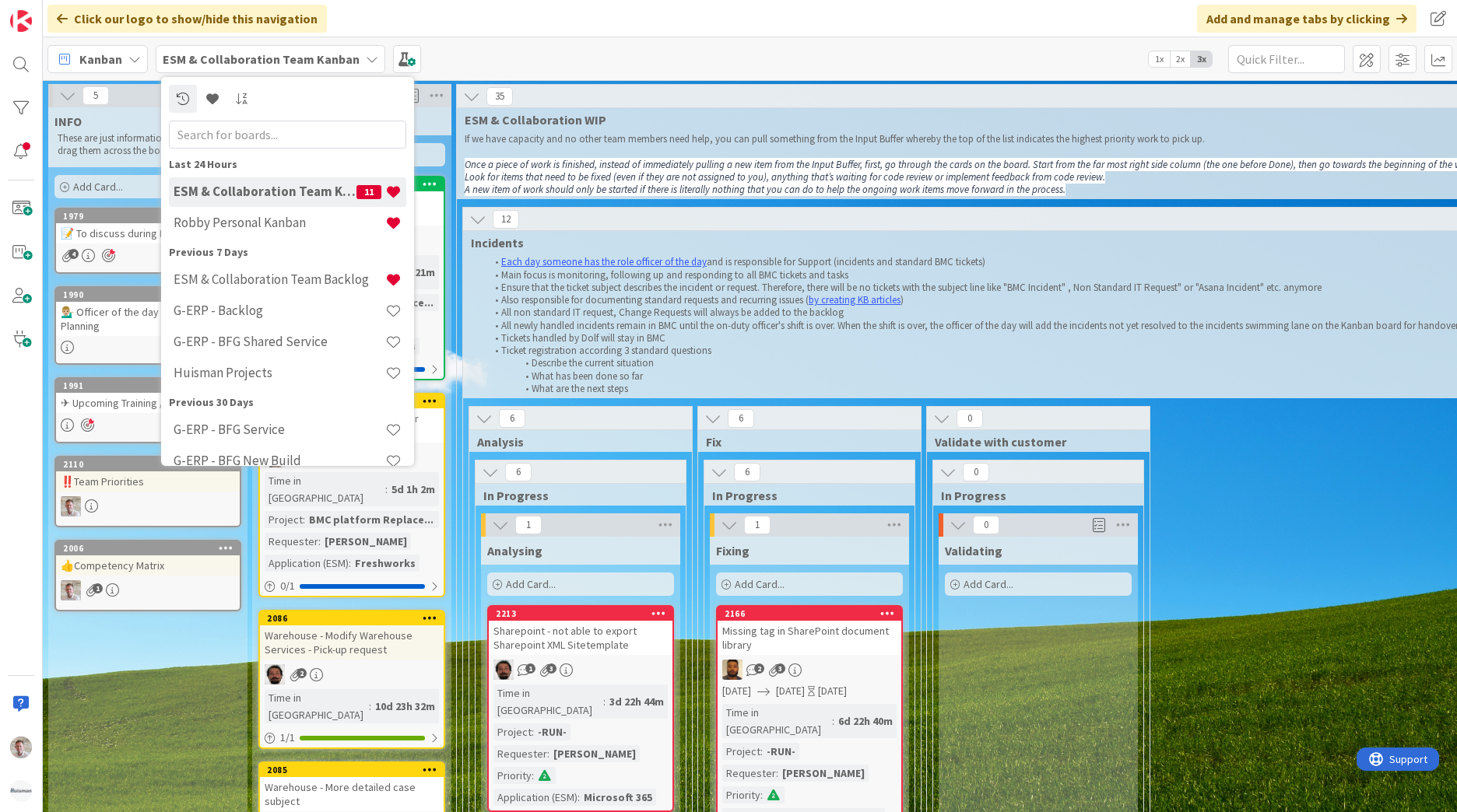
click at [95, 400] on div "✈ Upcoming Training / Holidays etc." at bounding box center [147, 402] width 184 height 20
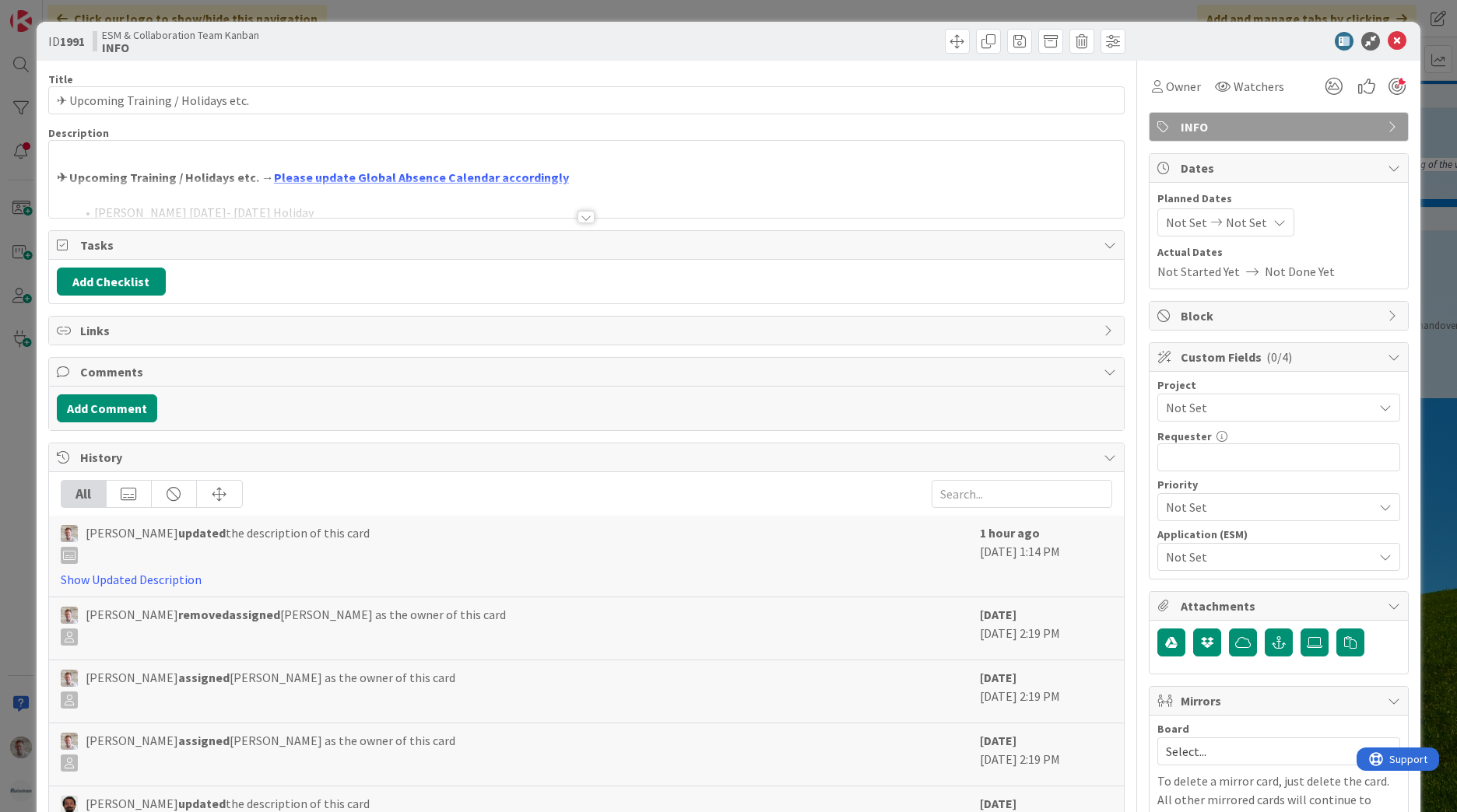
click at [587, 218] on div at bounding box center [587, 217] width 17 height 13
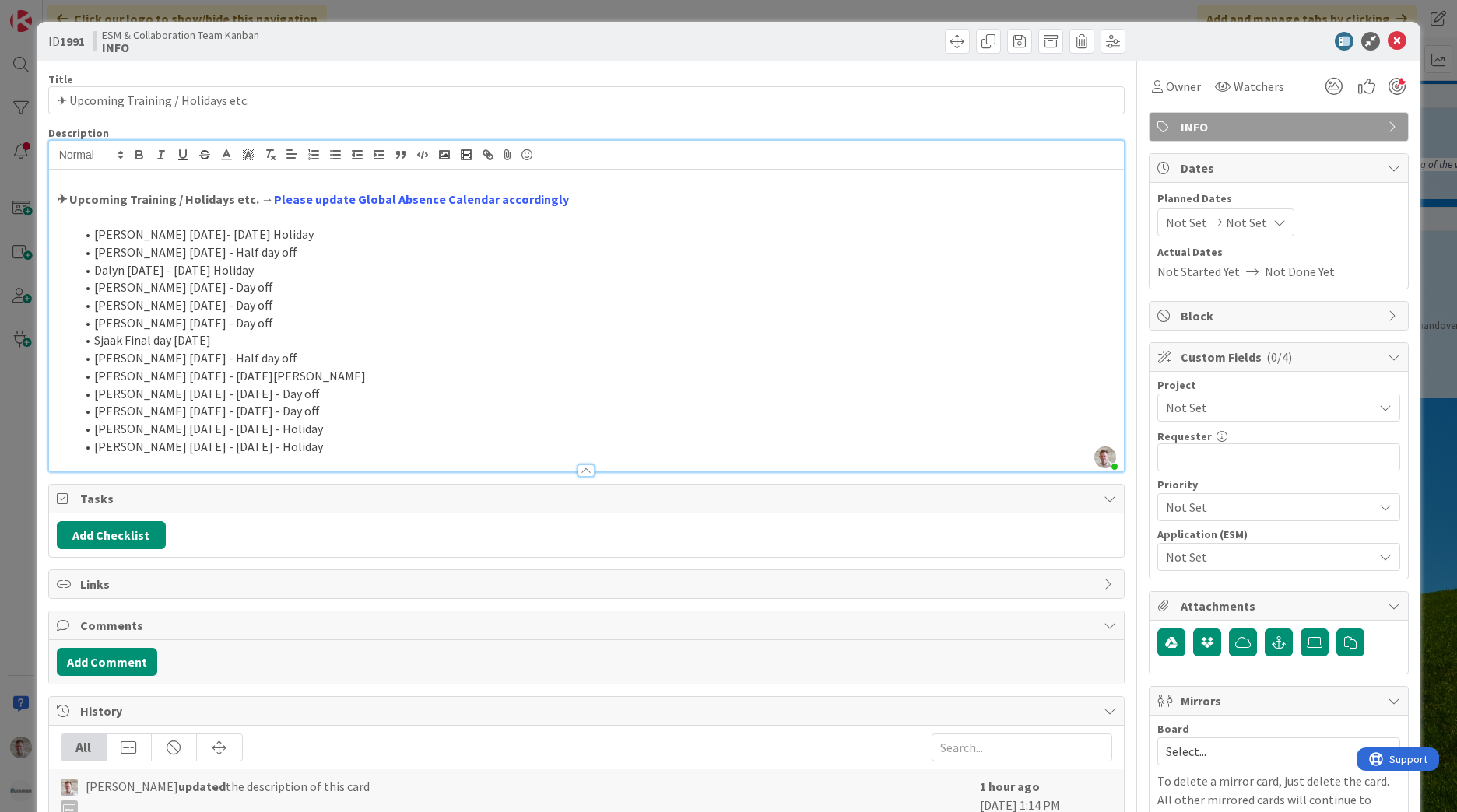
click at [176, 327] on li "Robby 25 Nov - Day off" at bounding box center [595, 323] width 1040 height 18
click at [214, 324] on li "Robby 25 Nov - Day off" at bounding box center [595, 323] width 1040 height 18
